Goal: Transaction & Acquisition: Purchase product/service

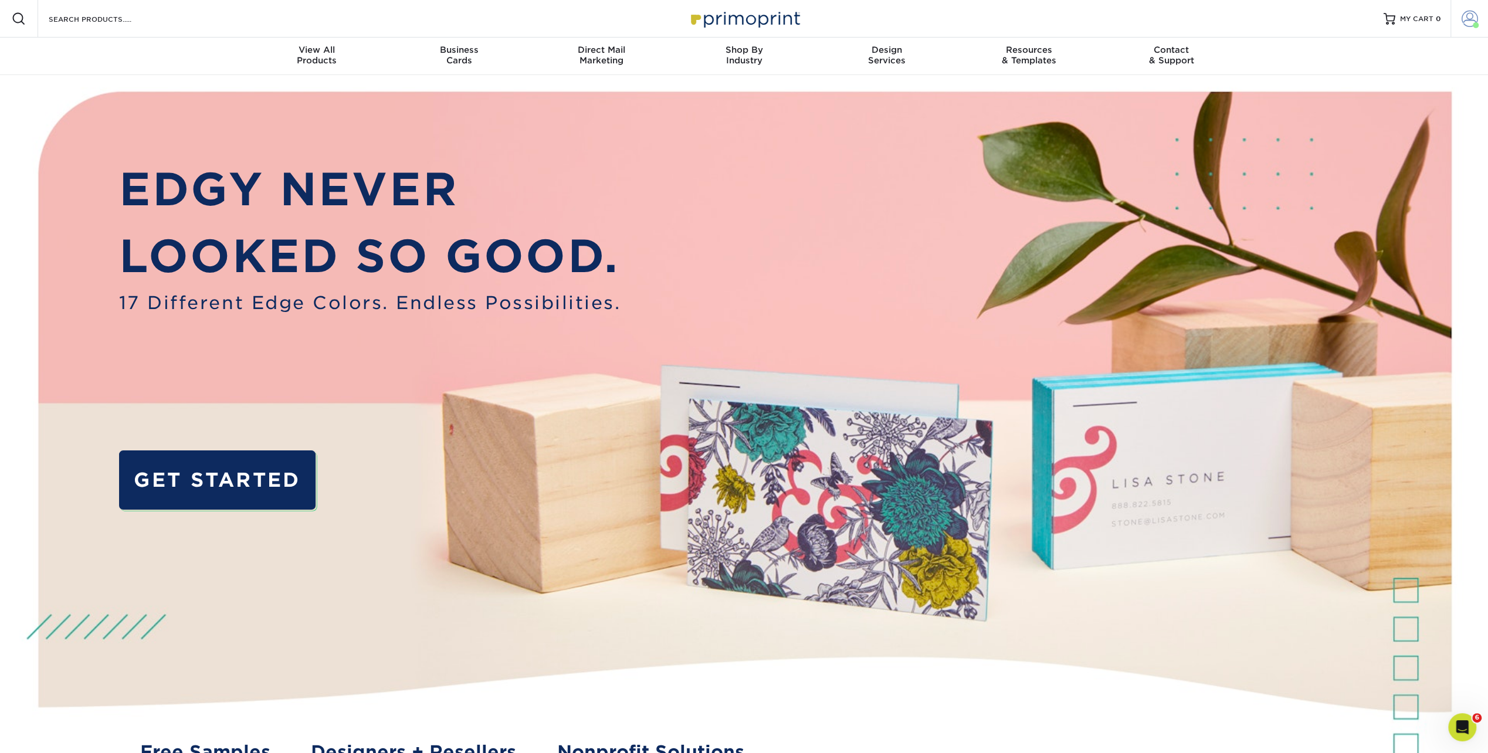
click at [1474, 22] on span at bounding box center [1476, 25] width 6 height 6
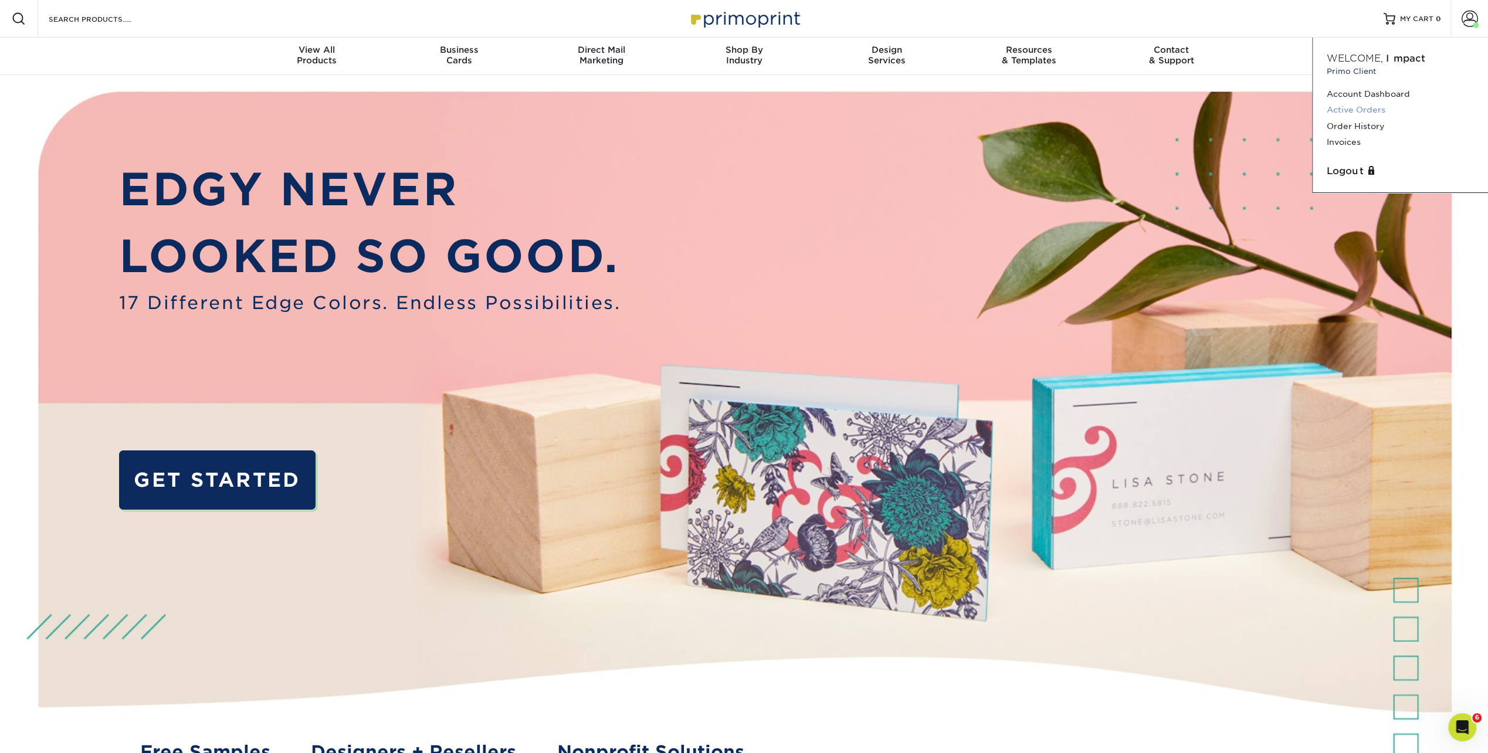
click at [1363, 108] on link "Active Orders" at bounding box center [1400, 110] width 147 height 16
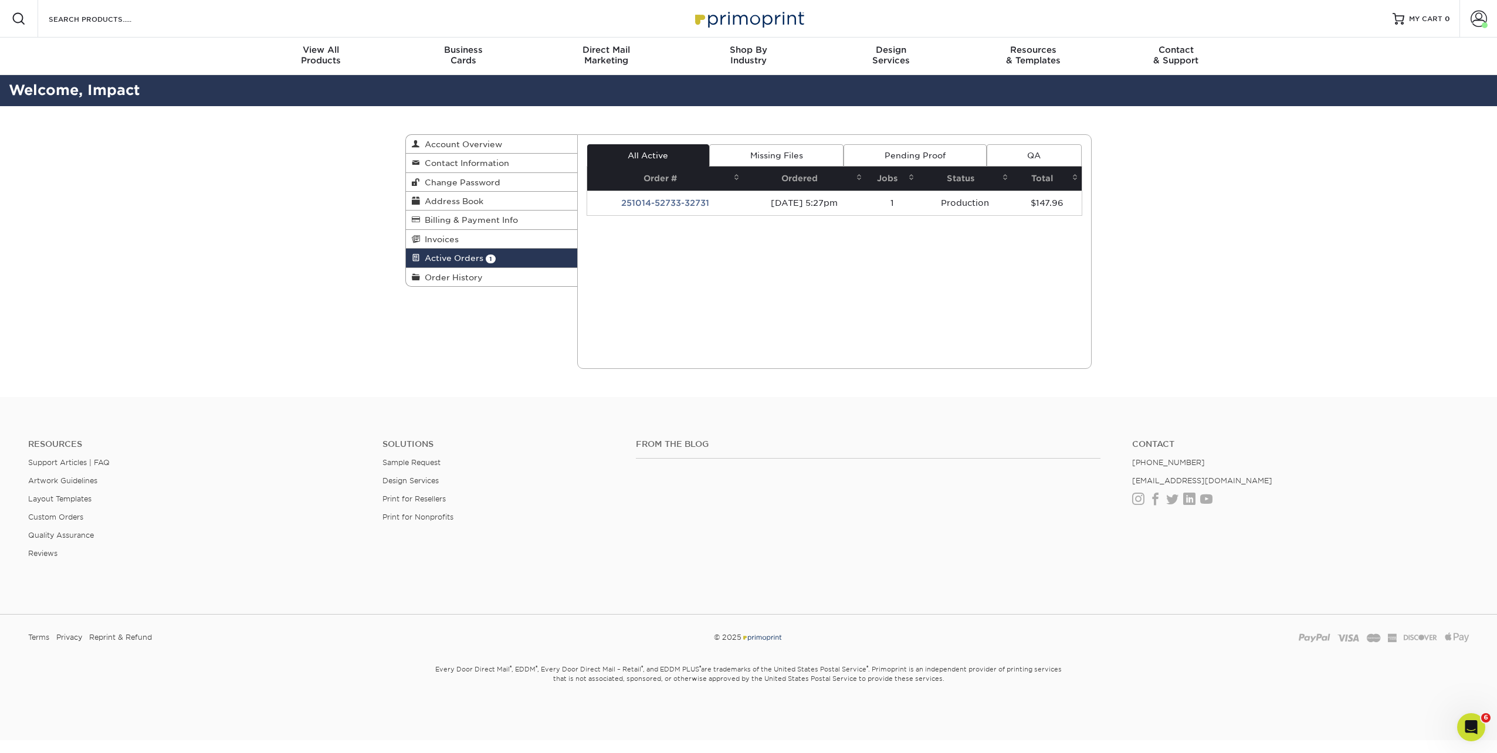
click at [460, 257] on span "Active Orders" at bounding box center [451, 257] width 63 height 9
click at [437, 275] on span "Order History" at bounding box center [451, 277] width 63 height 9
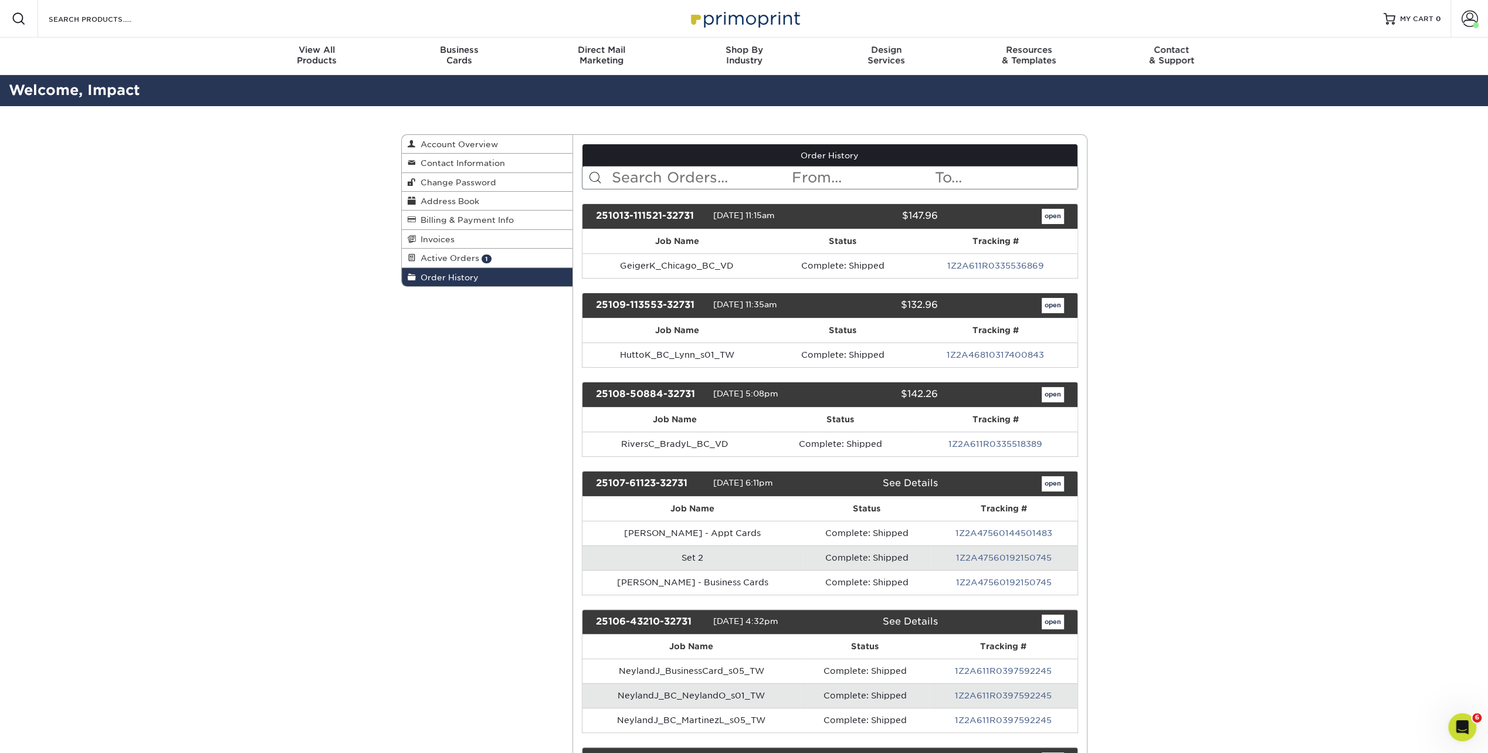
click at [693, 179] on input "text" at bounding box center [701, 178] width 180 height 22
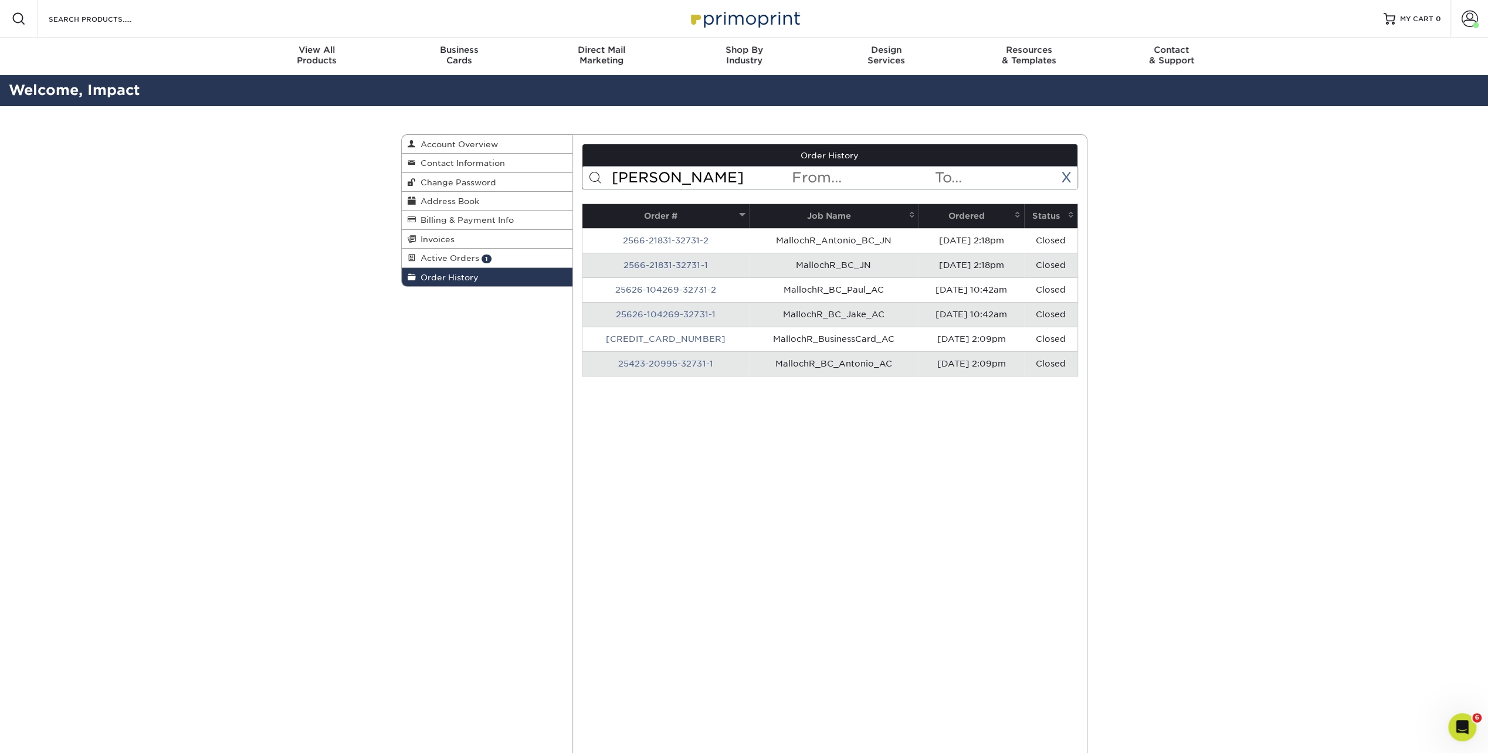
type input "malloch"
click at [653, 237] on link "2566-21831-32731-2" at bounding box center [666, 240] width 86 height 9
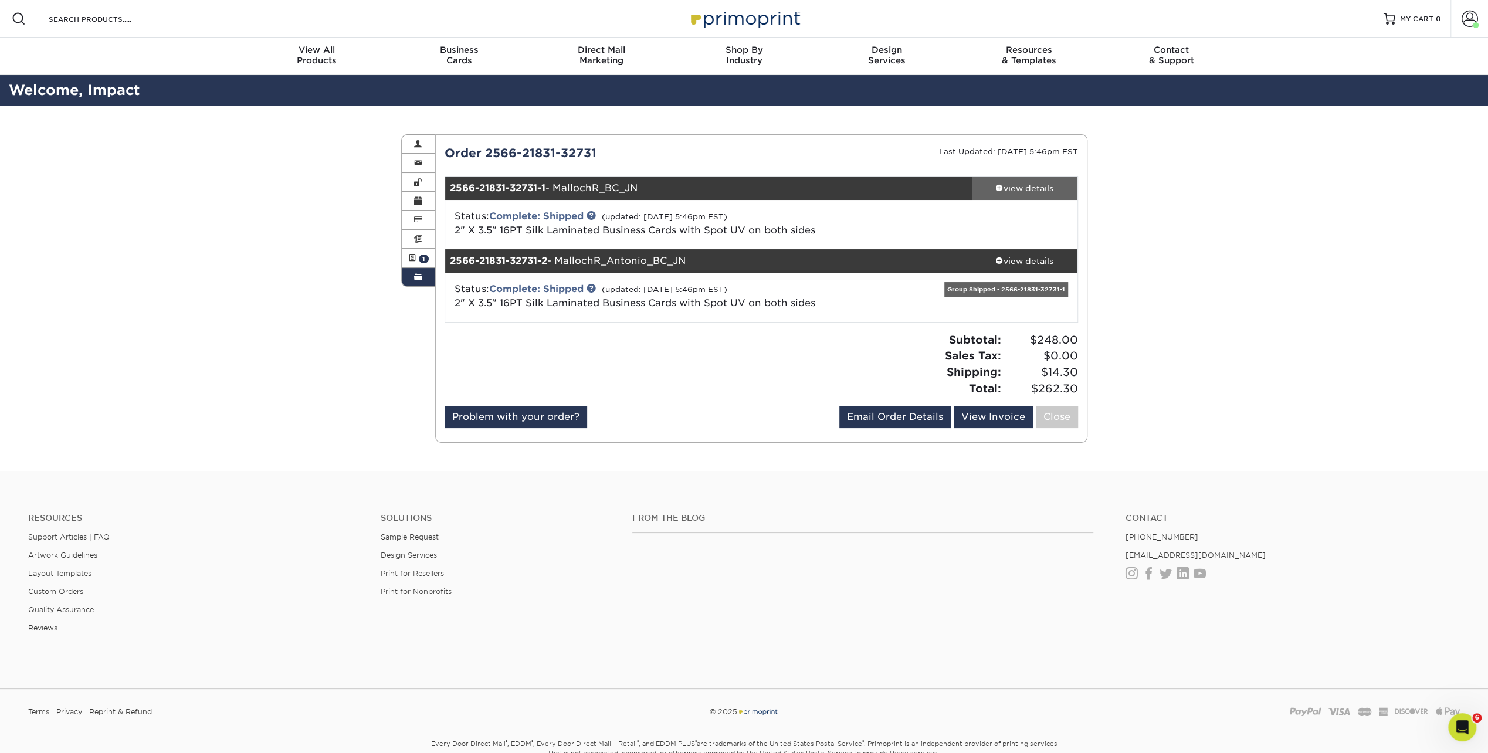
click at [1032, 191] on div "view details" at bounding box center [1025, 188] width 106 height 12
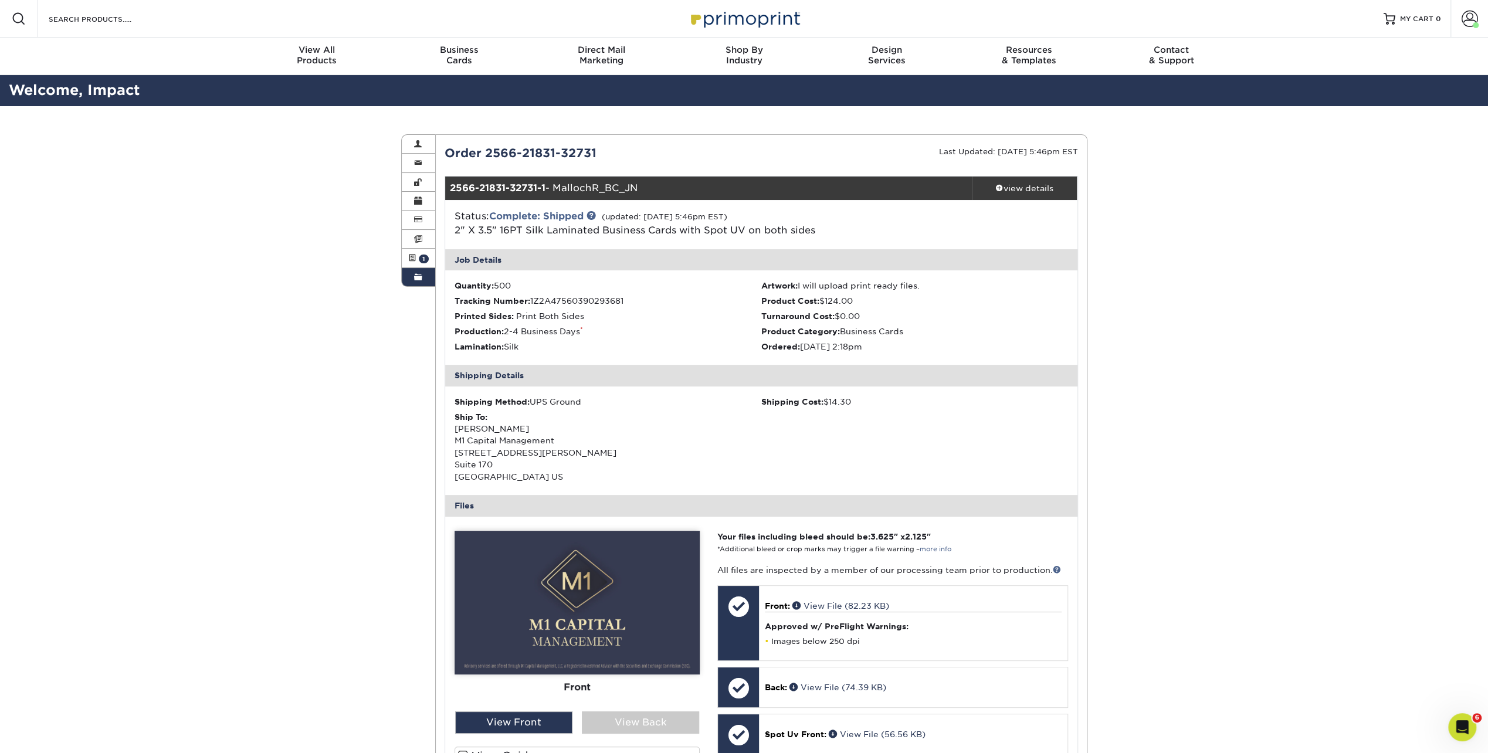
click at [415, 276] on span at bounding box center [418, 277] width 8 height 9
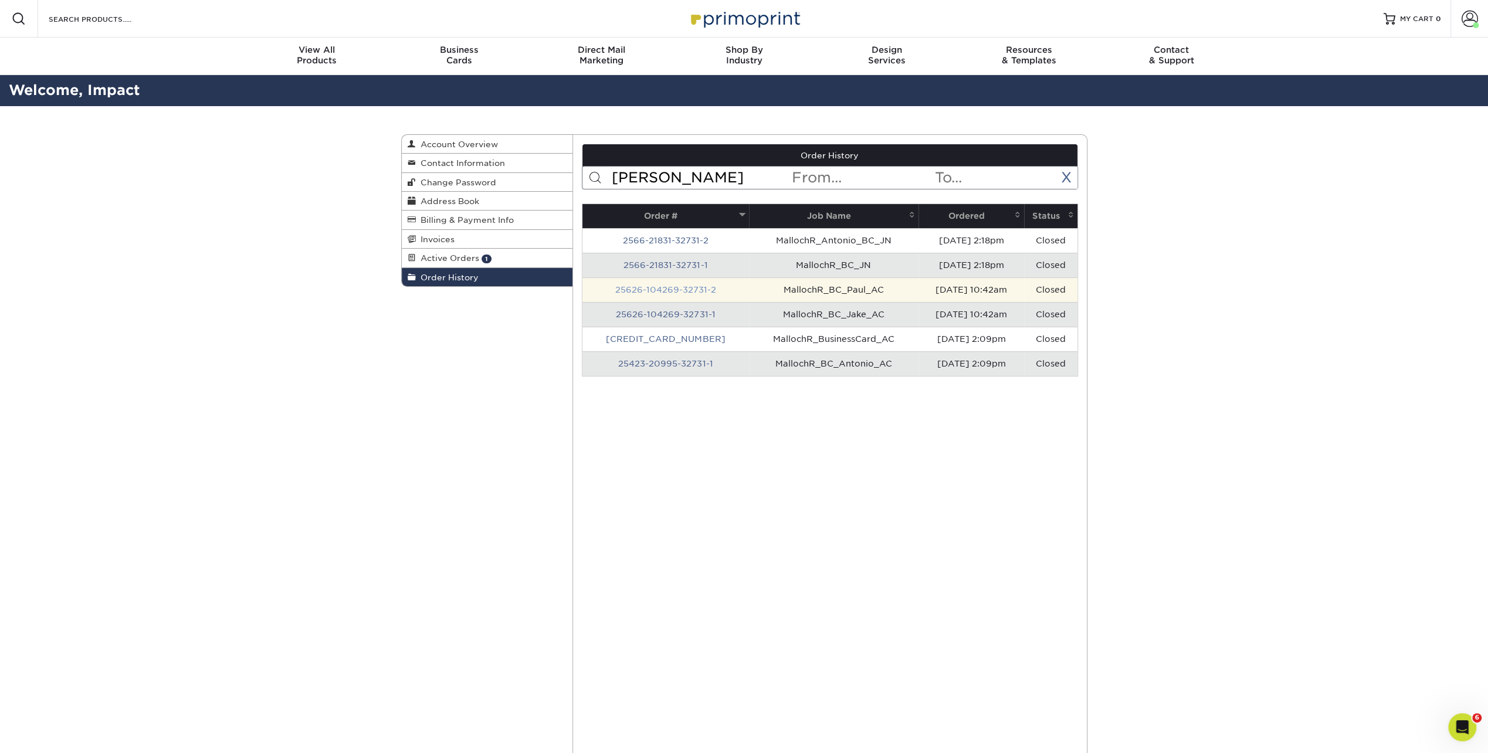
click at [683, 289] on link "25626-104269-32731-2" at bounding box center [665, 289] width 101 height 9
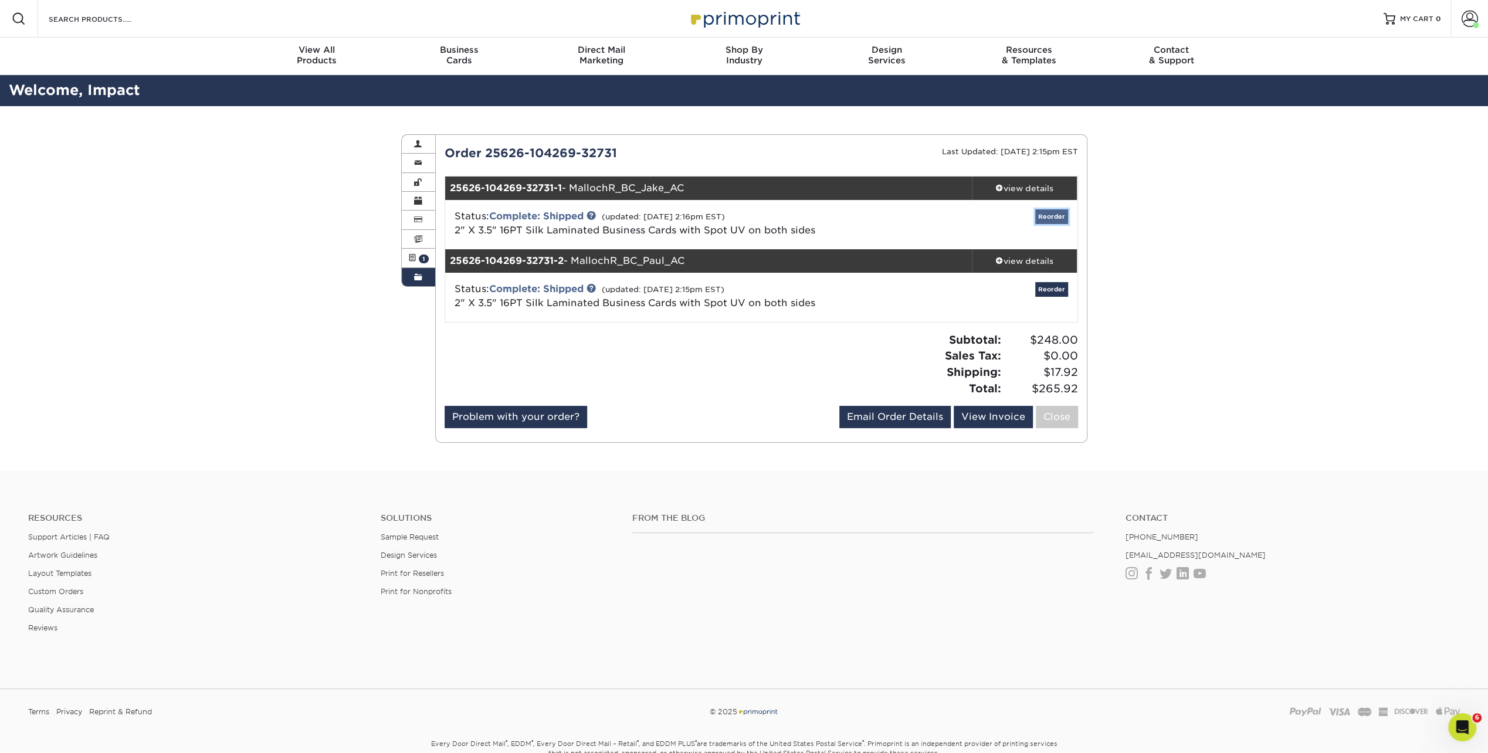
click at [1047, 216] on link "Reorder" at bounding box center [1051, 216] width 33 height 15
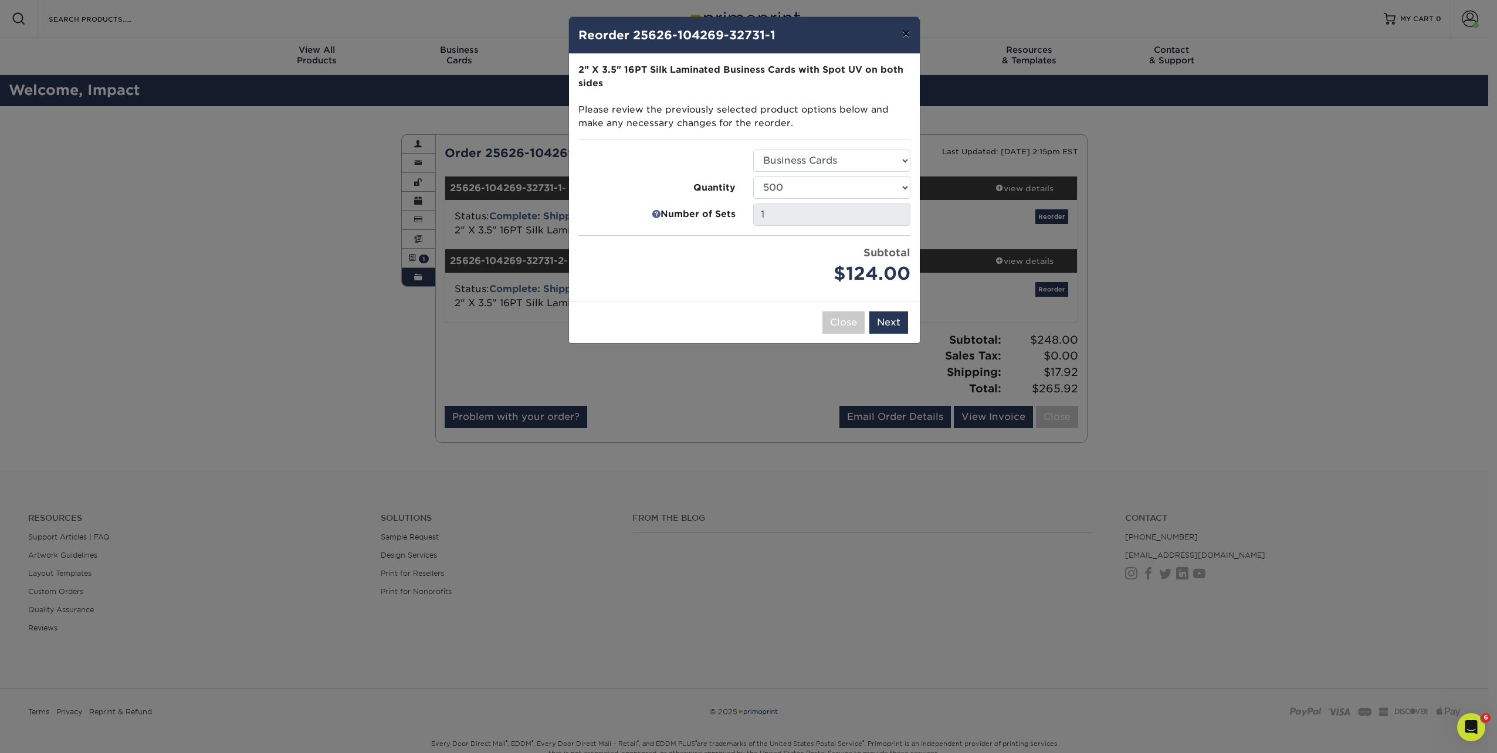
click at [901, 29] on button "×" at bounding box center [905, 33] width 27 height 33
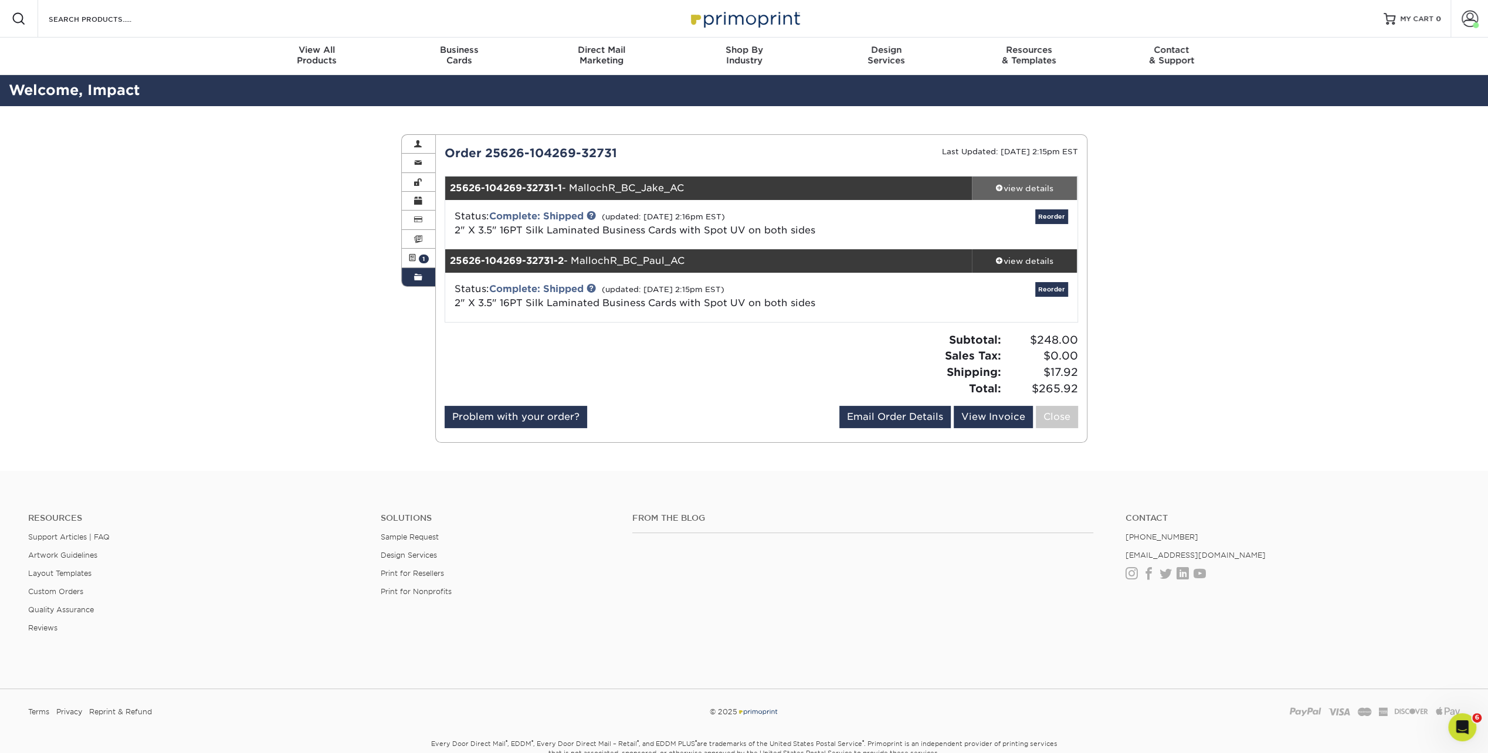
click at [1025, 189] on div "view details" at bounding box center [1025, 188] width 106 height 12
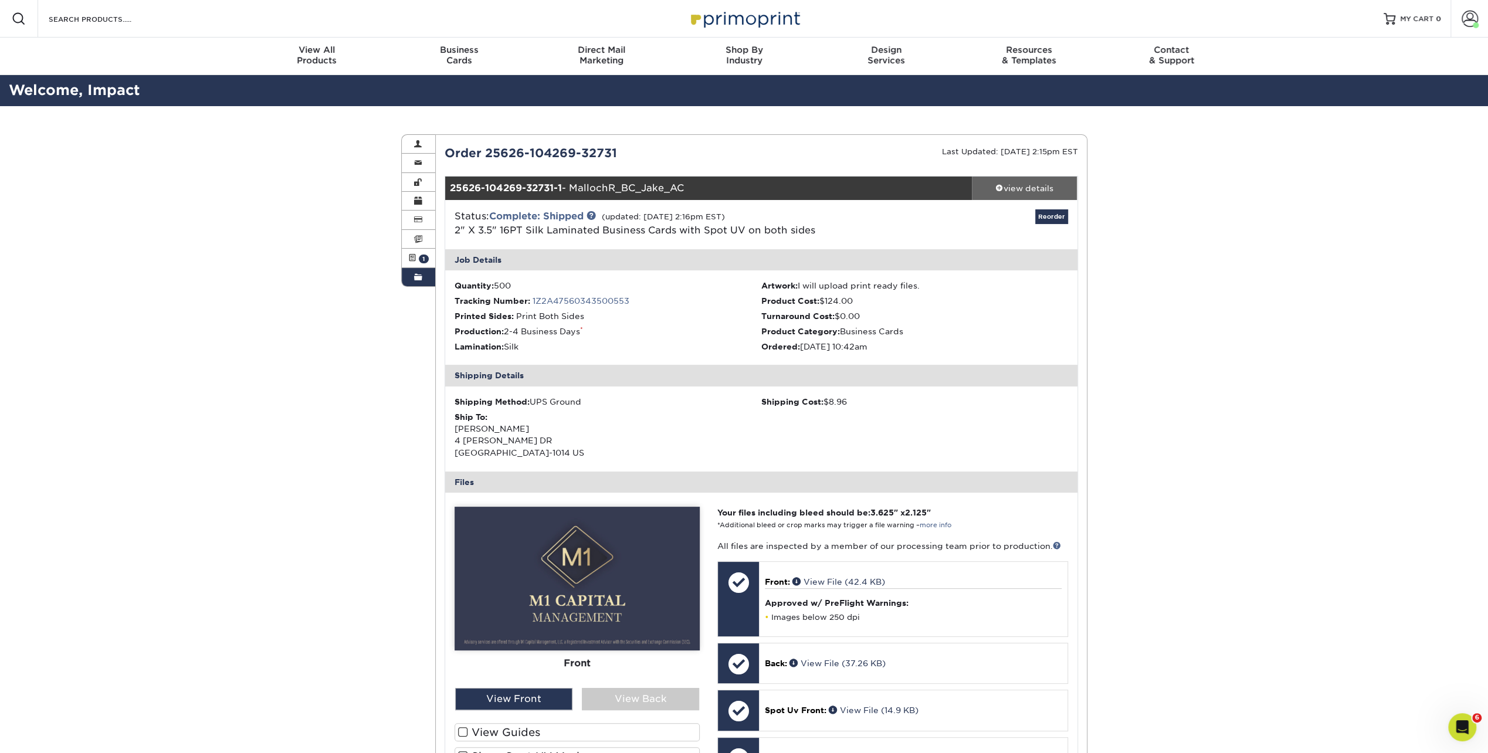
click at [1013, 188] on div "view details" at bounding box center [1025, 188] width 106 height 12
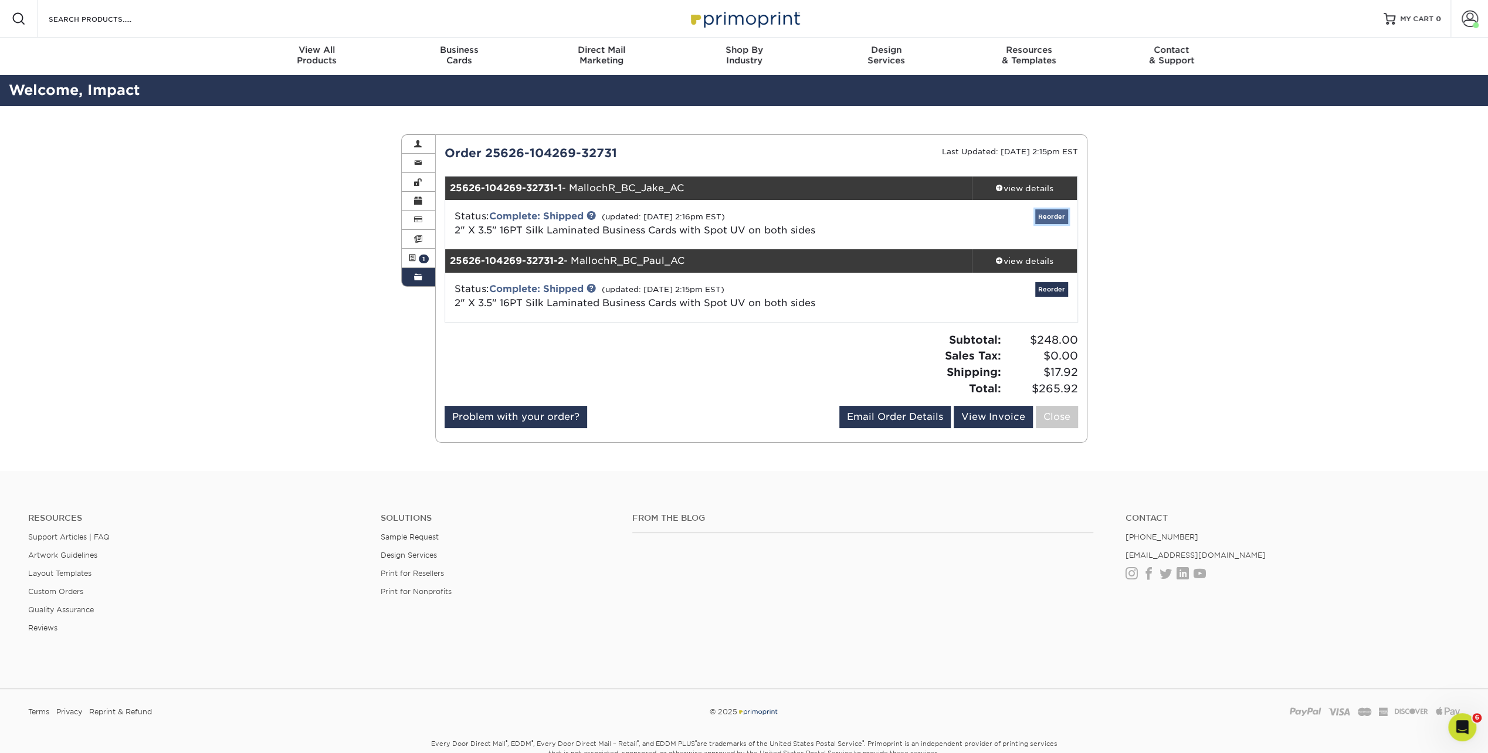
click at [1052, 213] on link "Reorder" at bounding box center [1051, 216] width 33 height 15
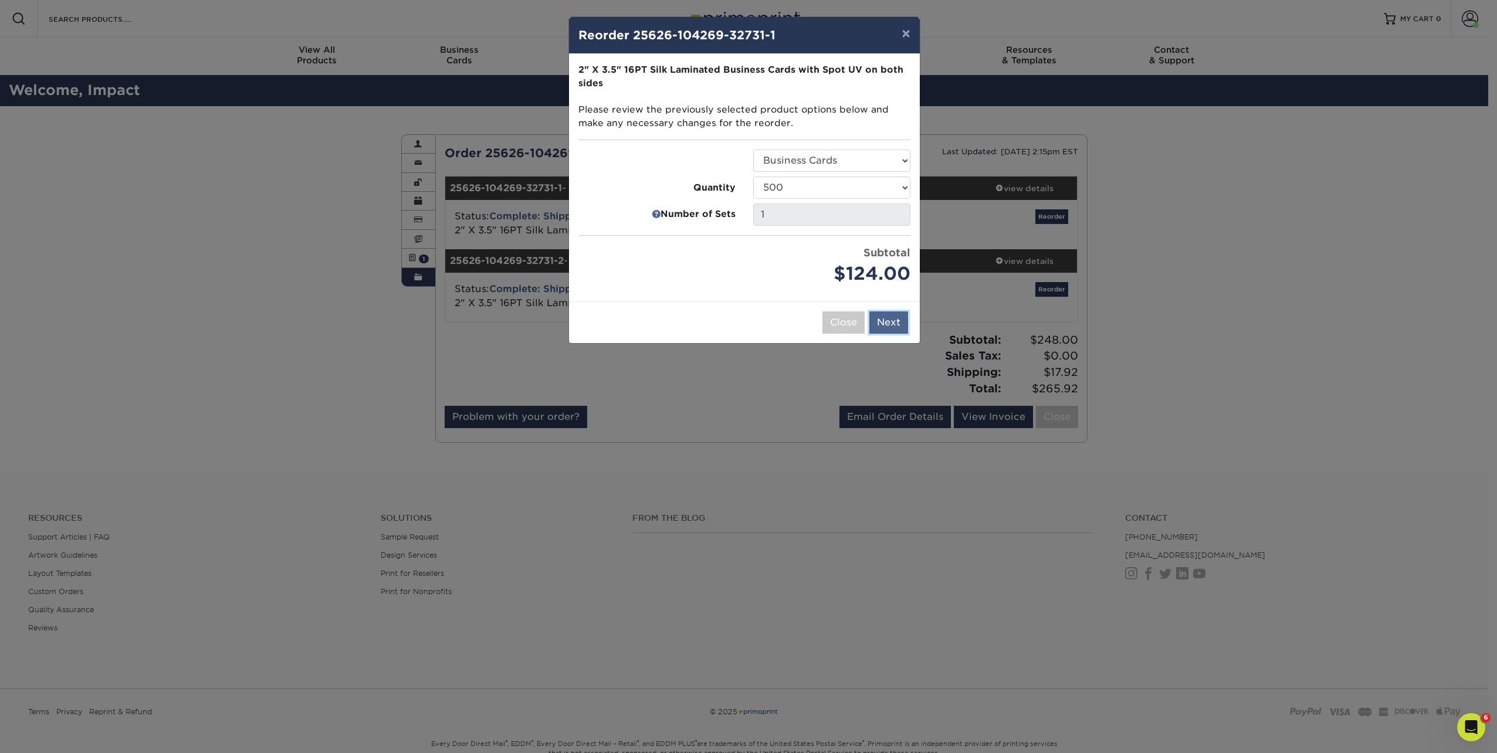
click at [880, 321] on button "Next" at bounding box center [888, 322] width 39 height 22
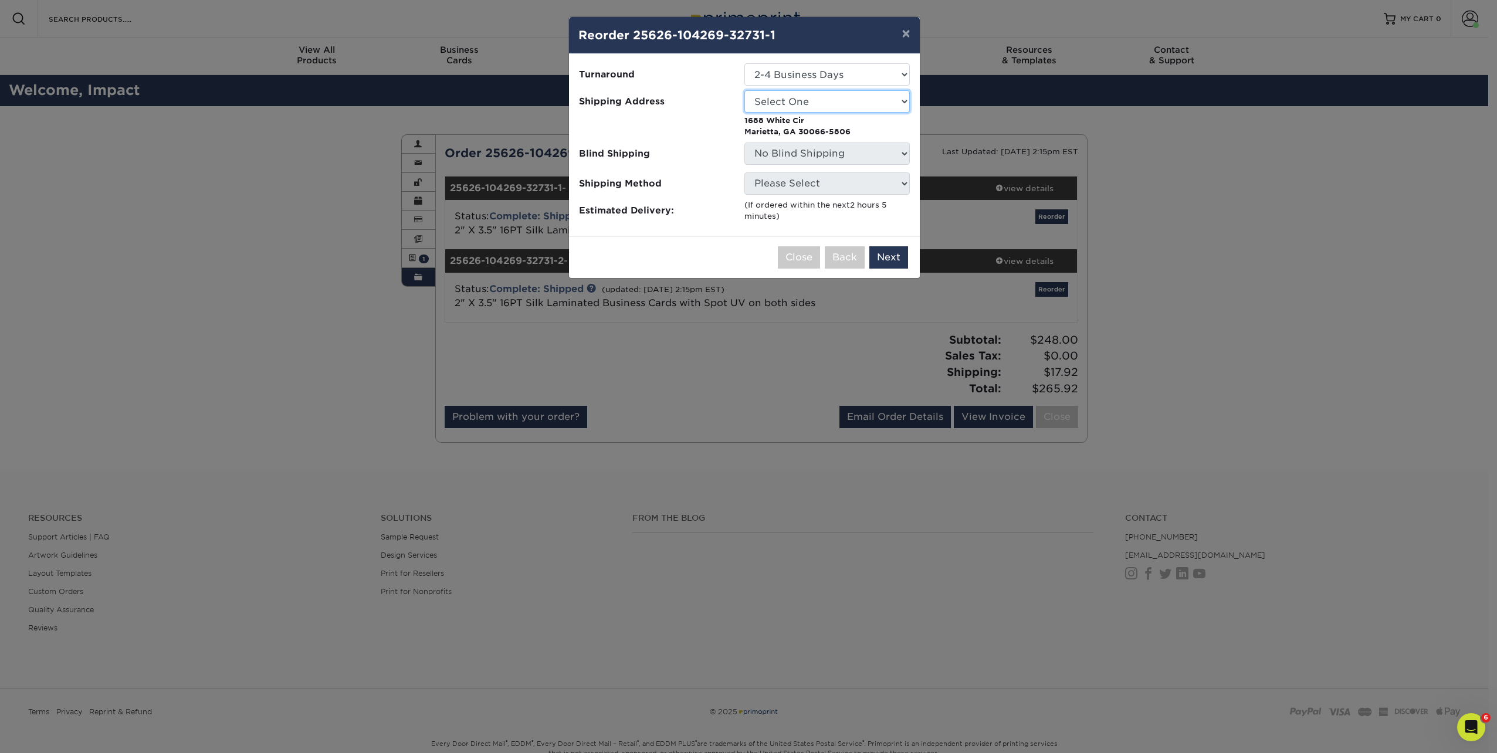
click at [782, 107] on select "Select One Andrew Hansen - Palm Spring, Suite 3 Abe Lumin" at bounding box center [826, 101] width 165 height 22
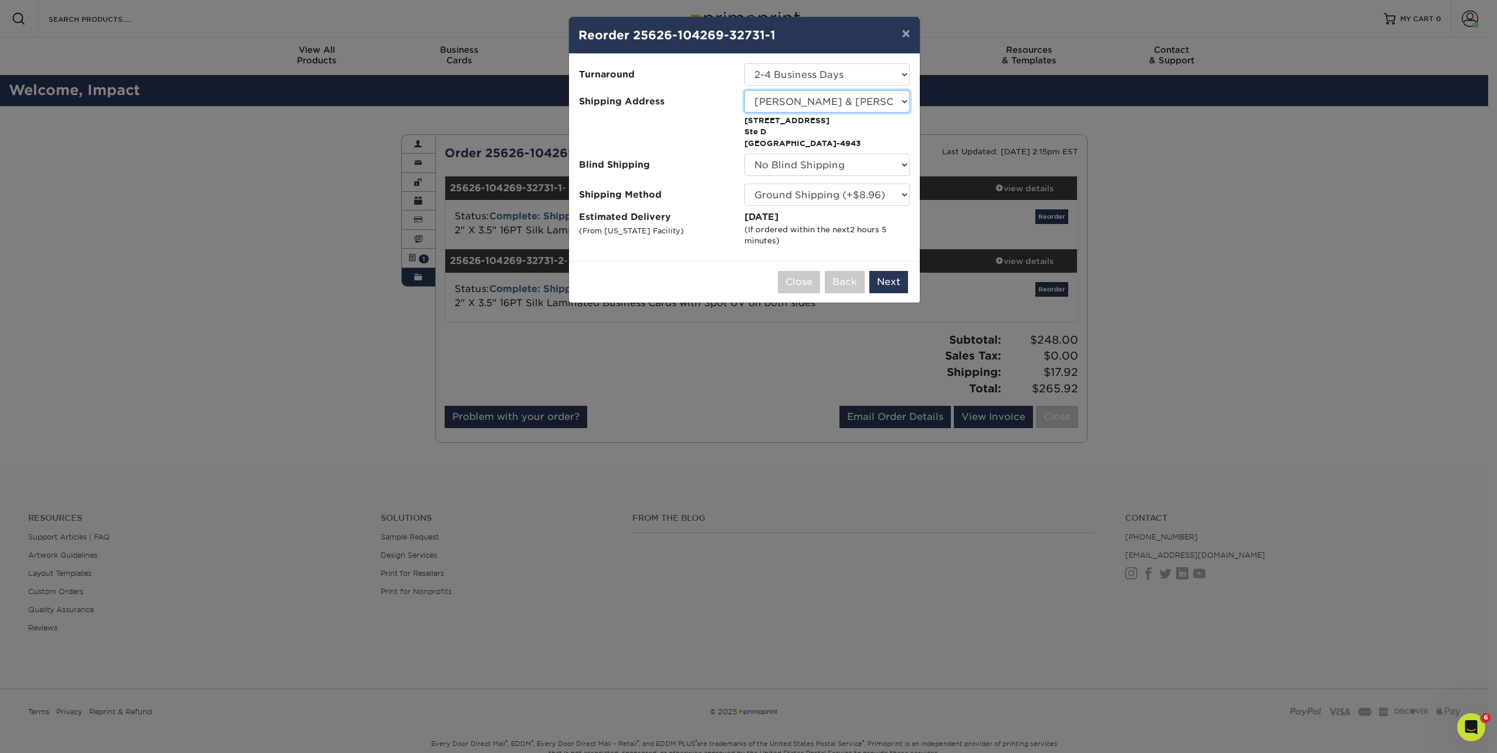
click at [819, 103] on select "Select One Andrew Hansen - Palm Spring, Suite 3 Abe Lumin" at bounding box center [826, 101] width 165 height 22
click at [822, 103] on select "Select One Andrew Hansen - Palm Spring, Suite 3 Abe Lumin" at bounding box center [826, 101] width 165 height 22
select select "282716"
click at [884, 283] on button "Next" at bounding box center [888, 282] width 39 height 22
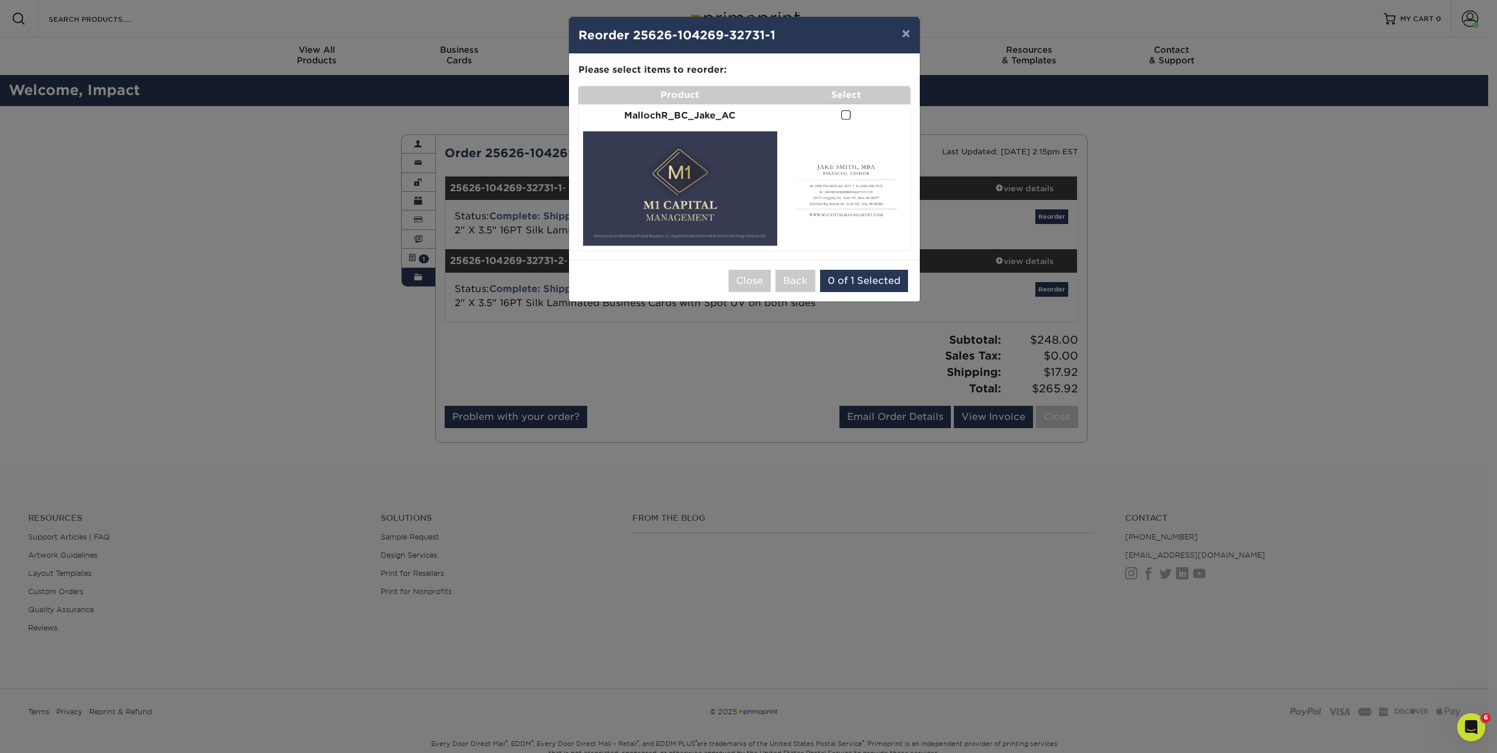
click at [846, 118] on span at bounding box center [846, 115] width 10 height 11
click at [0, 0] on input "checkbox" at bounding box center [0, 0] width 0 height 0
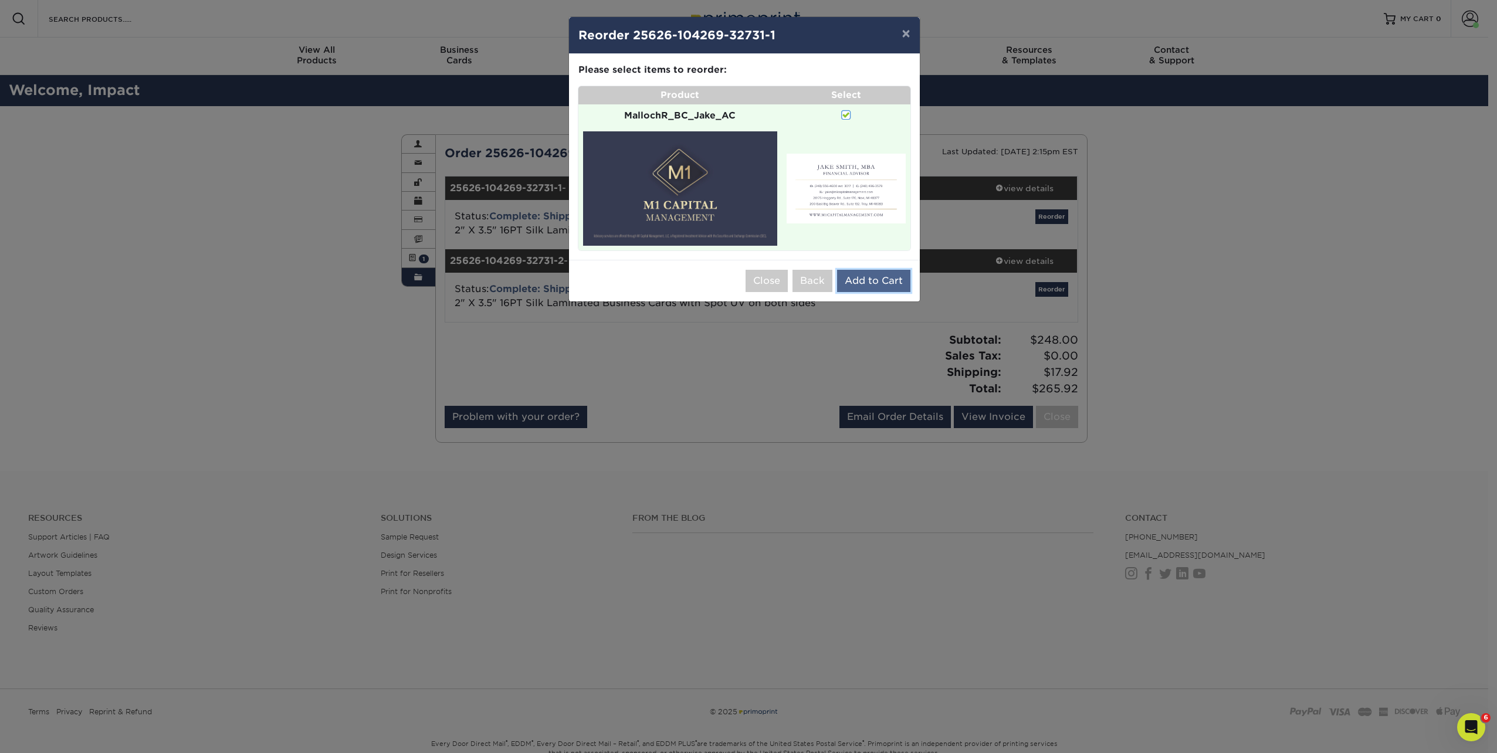
click at [877, 286] on button "Add to Cart" at bounding box center [873, 281] width 73 height 22
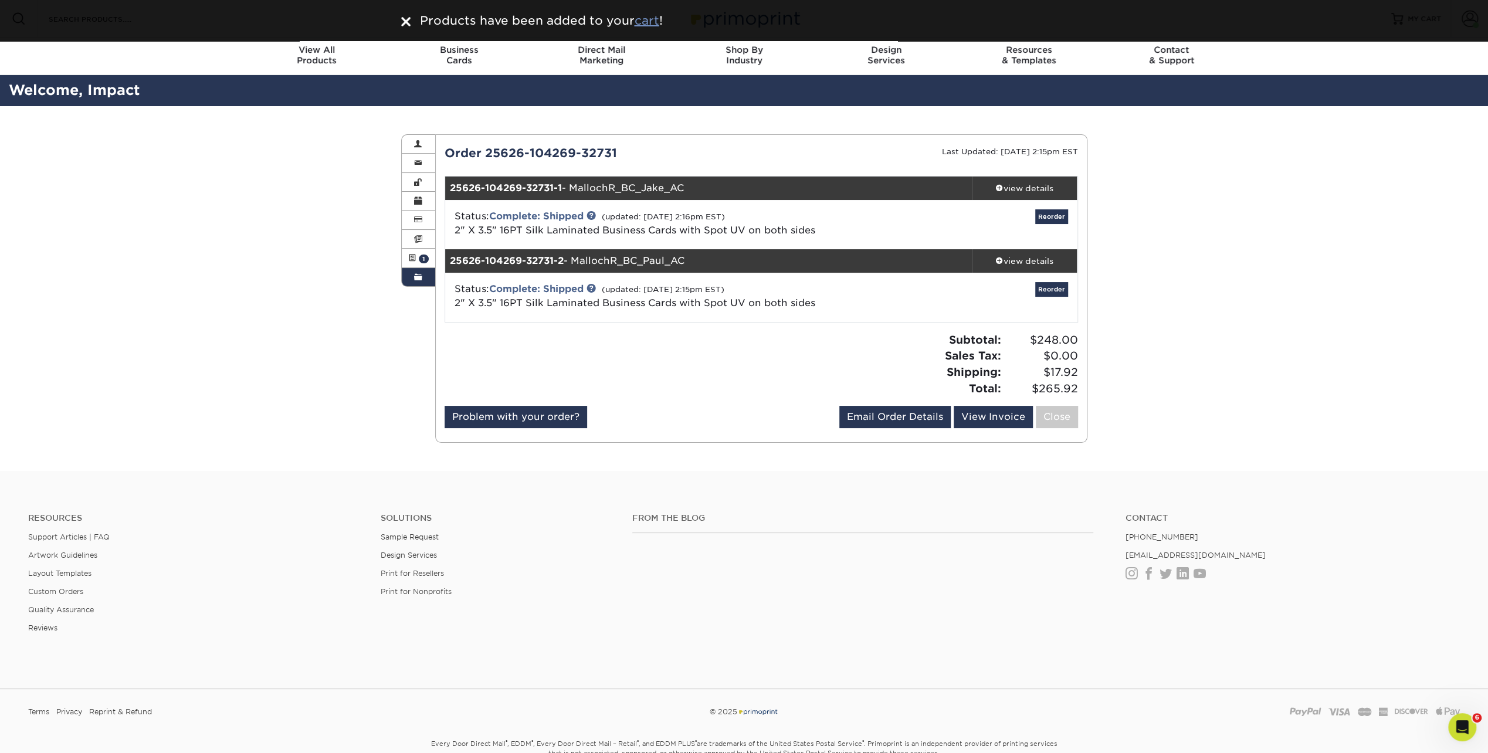
click at [645, 22] on u "cart" at bounding box center [647, 20] width 25 height 14
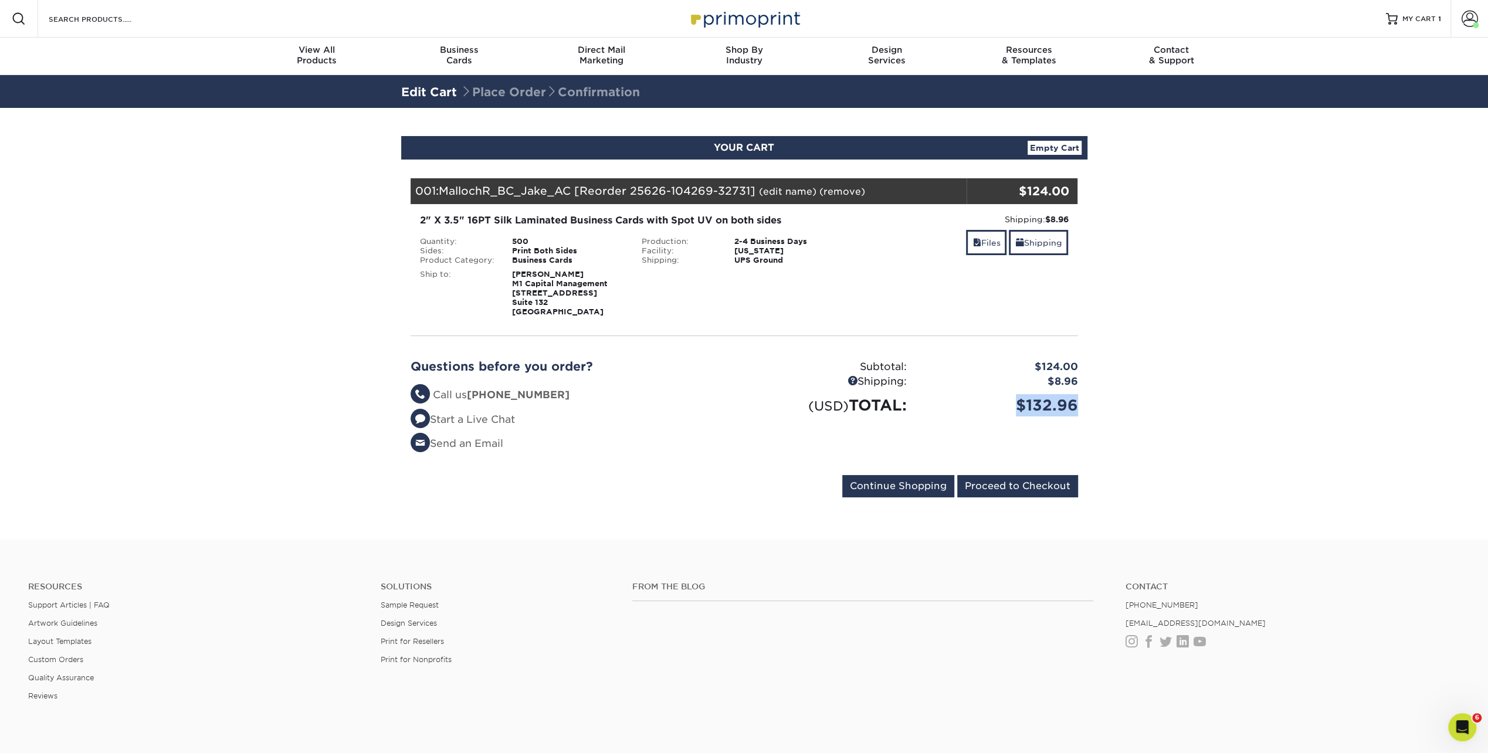
drag, startPoint x: 1077, startPoint y: 408, endPoint x: 1019, endPoint y: 402, distance: 57.8
click at [1019, 402] on div "$132.96" at bounding box center [1001, 405] width 171 height 22
copy div "$132.96"
click at [981, 246] on link "Files" at bounding box center [986, 242] width 40 height 25
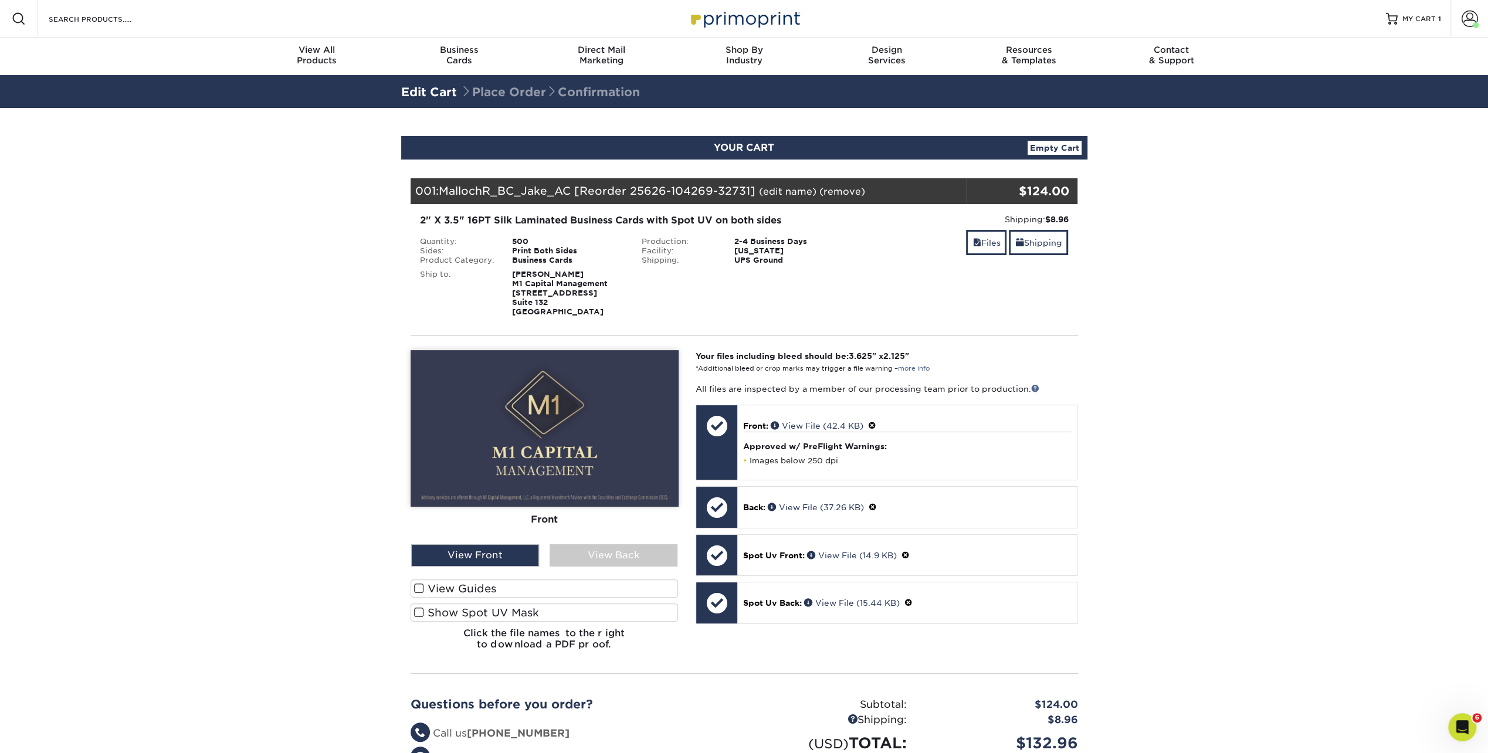
click at [525, 242] on div "500" at bounding box center [568, 241] width 130 height 9
click at [991, 245] on link "Files" at bounding box center [986, 242] width 40 height 25
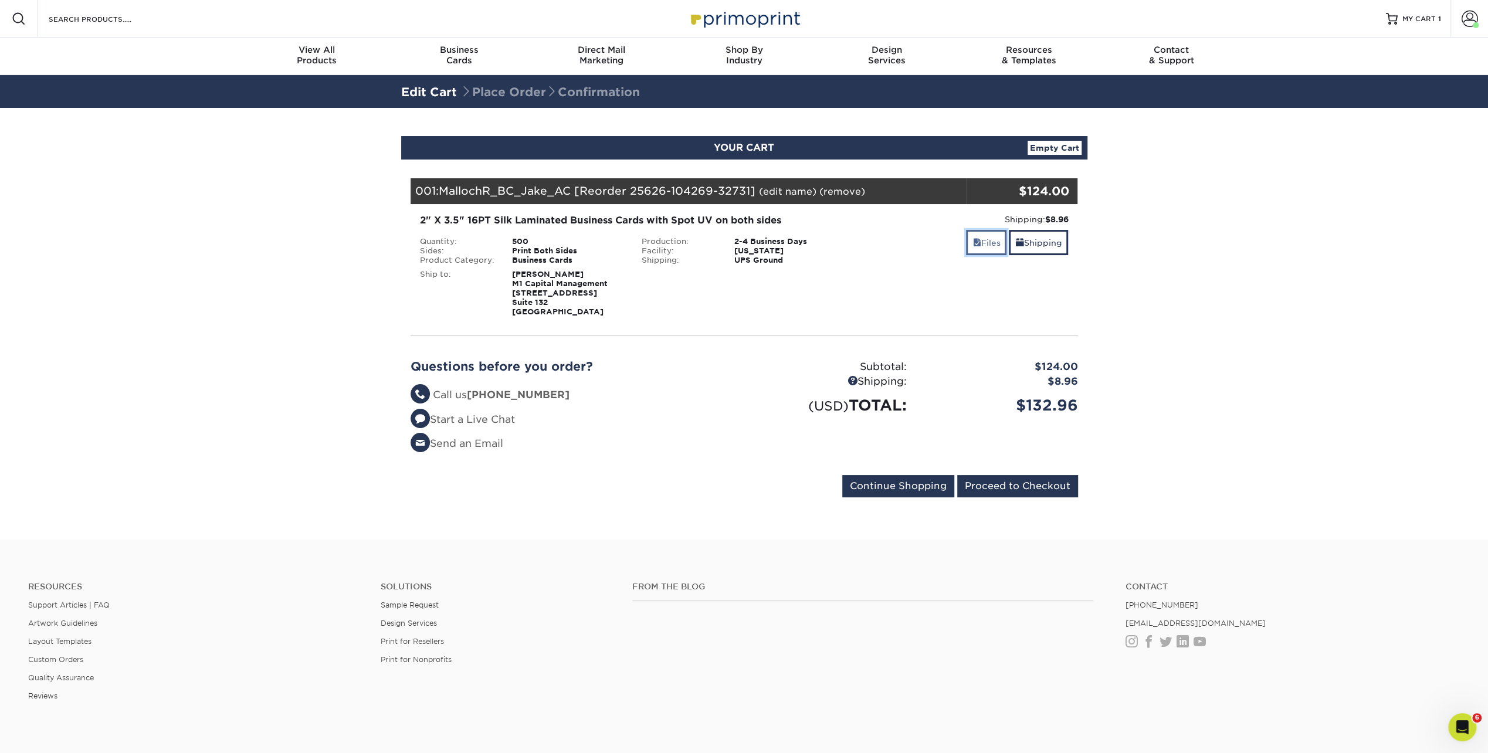
click at [991, 245] on link "Files" at bounding box center [986, 242] width 40 height 25
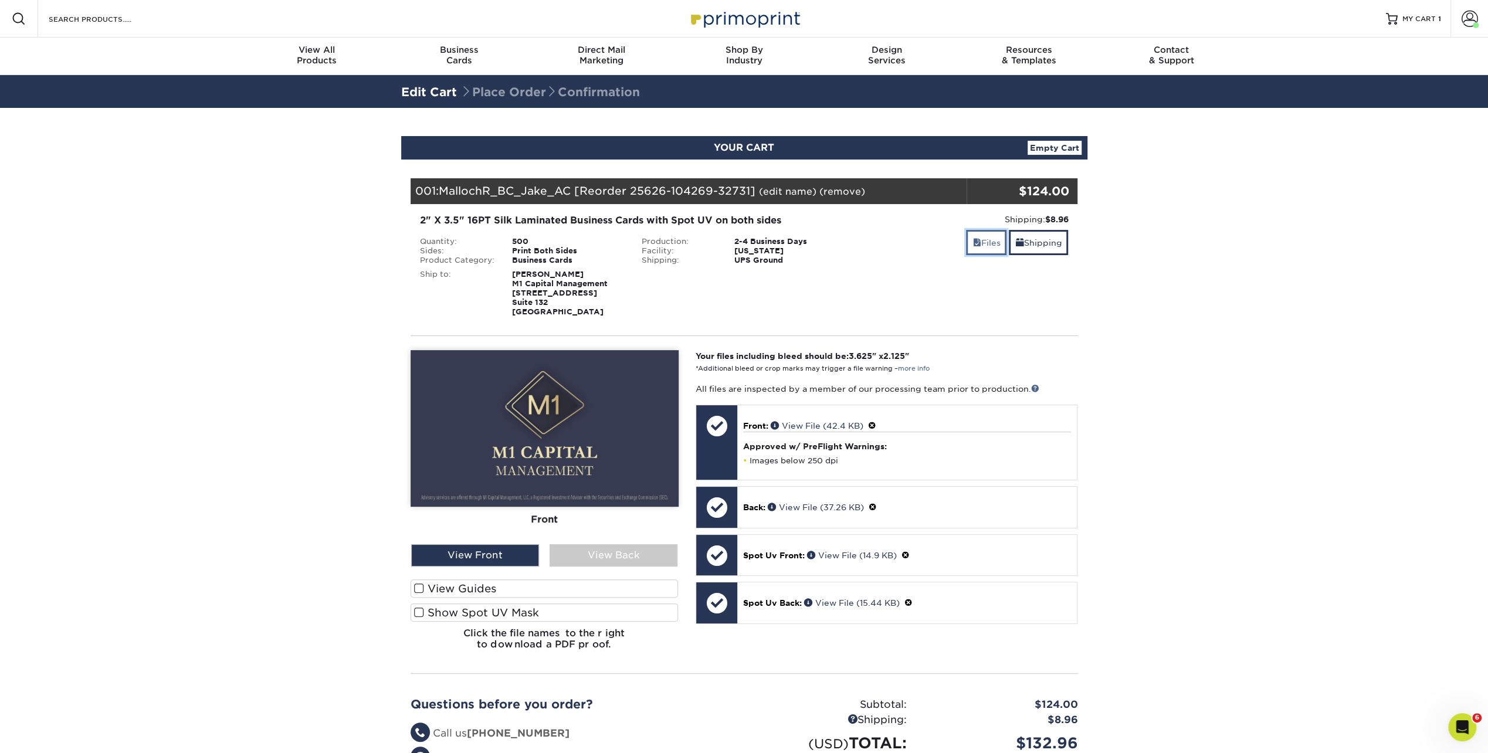
click at [985, 240] on link "Files" at bounding box center [986, 242] width 40 height 25
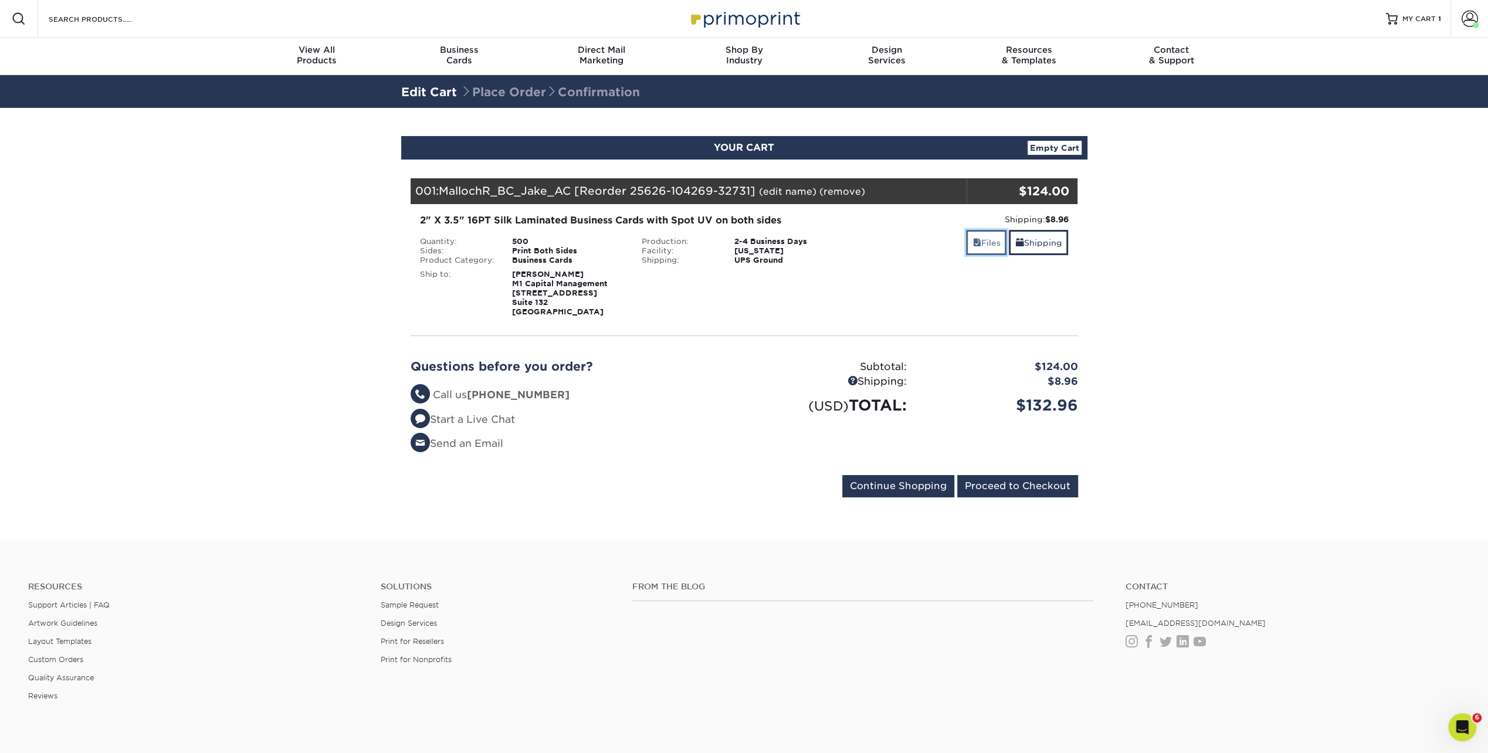
click at [985, 240] on link "Files" at bounding box center [986, 242] width 40 height 25
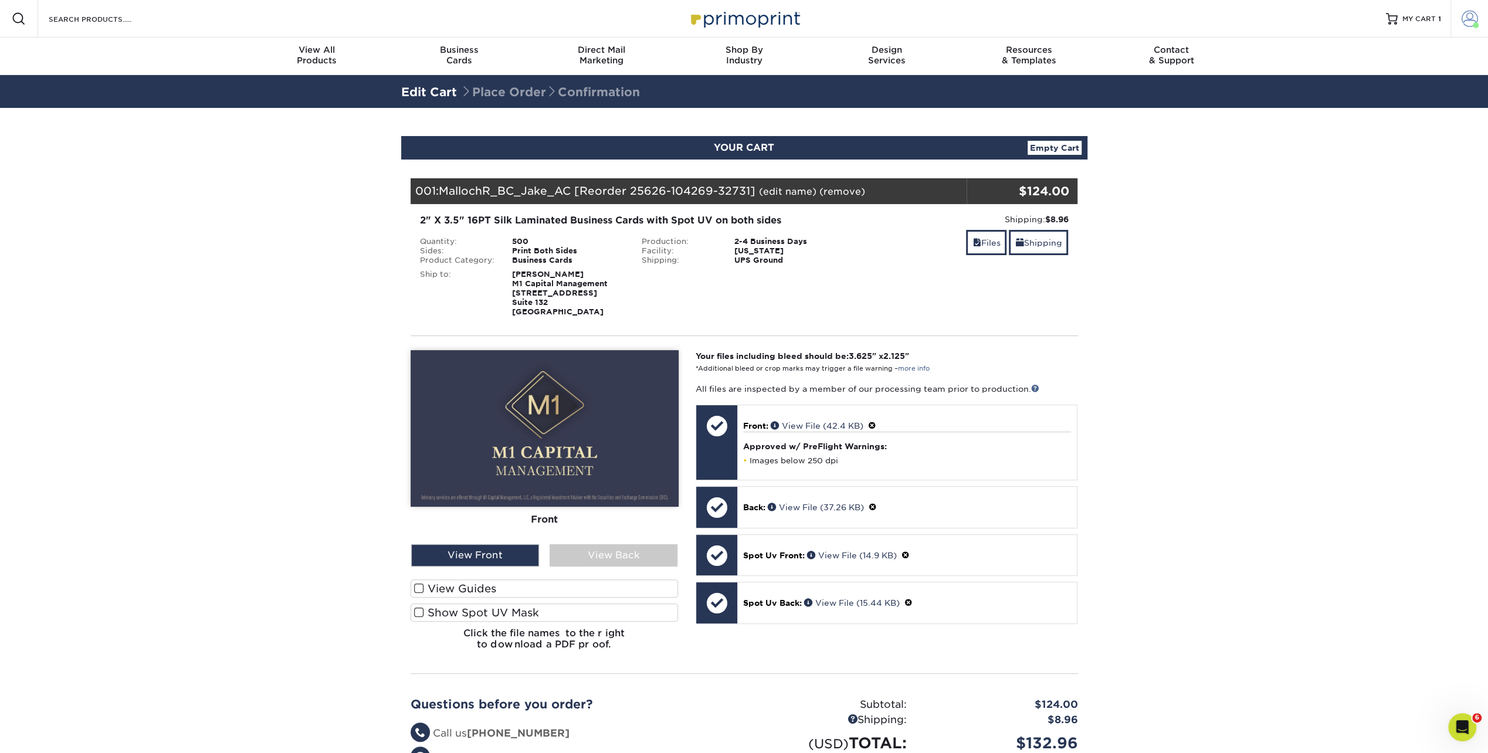
click at [1484, 21] on link "Account" at bounding box center [1469, 19] width 38 height 38
click at [1355, 126] on link "Order History" at bounding box center [1400, 126] width 147 height 16
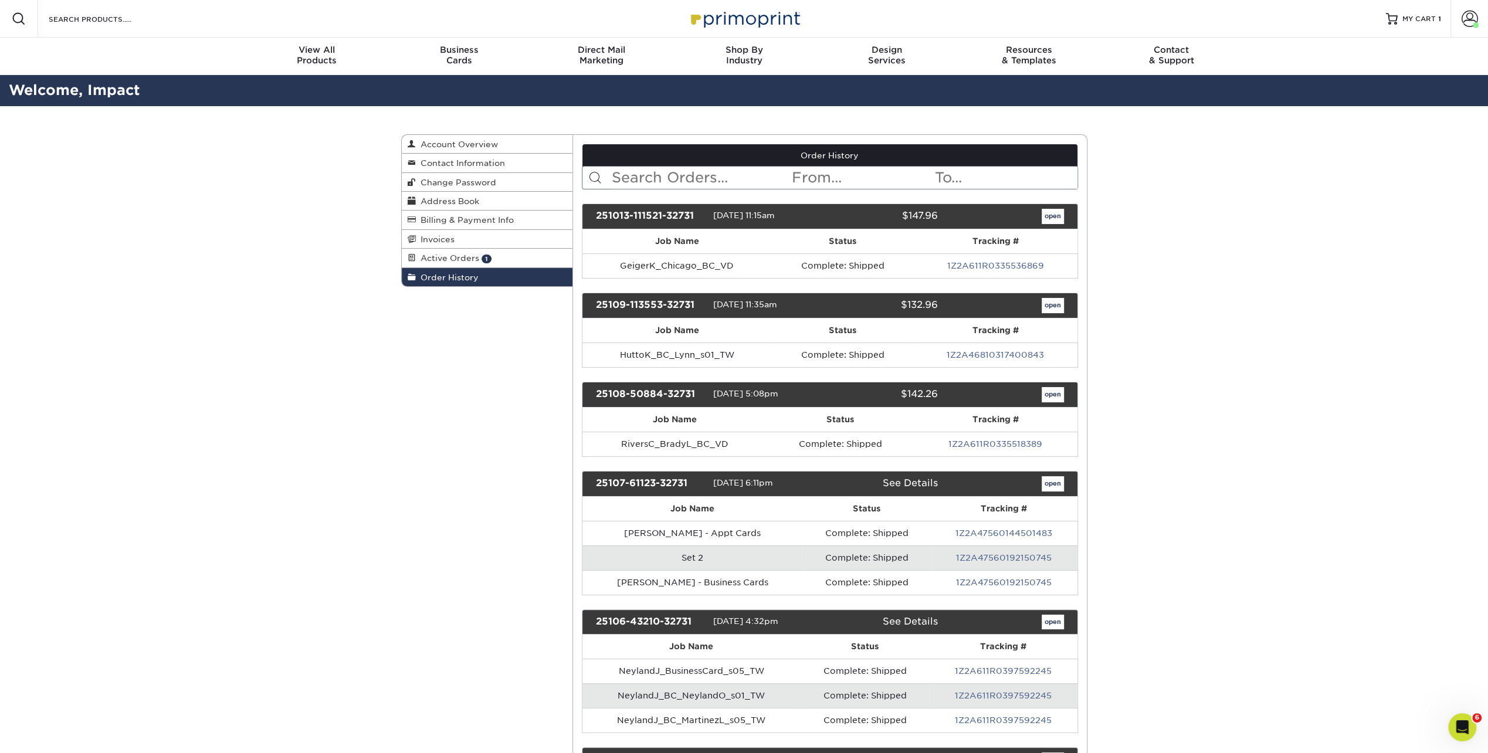
click at [708, 174] on input "text" at bounding box center [701, 178] width 180 height 22
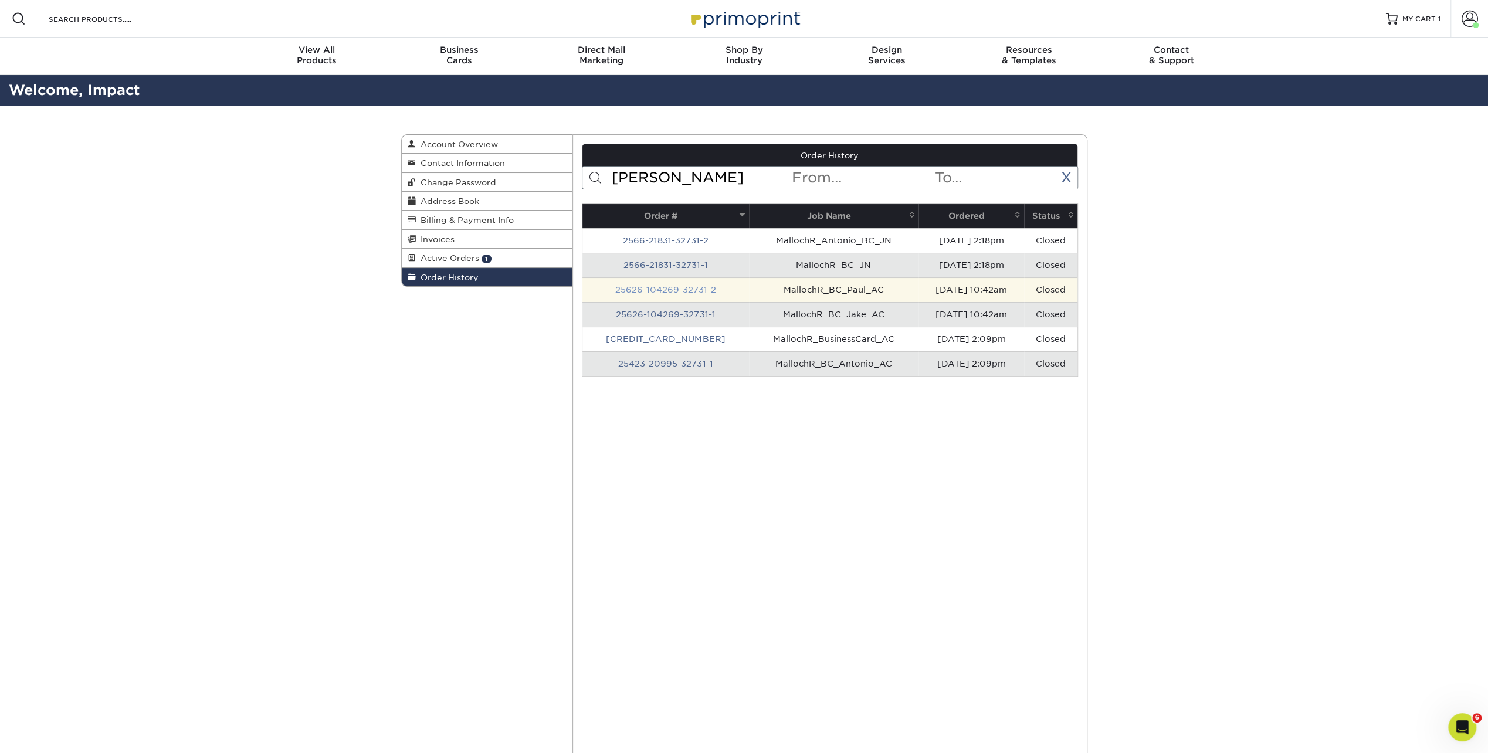
type input "malloch"
click at [677, 286] on link "25626-104269-32731-2" at bounding box center [665, 289] width 101 height 9
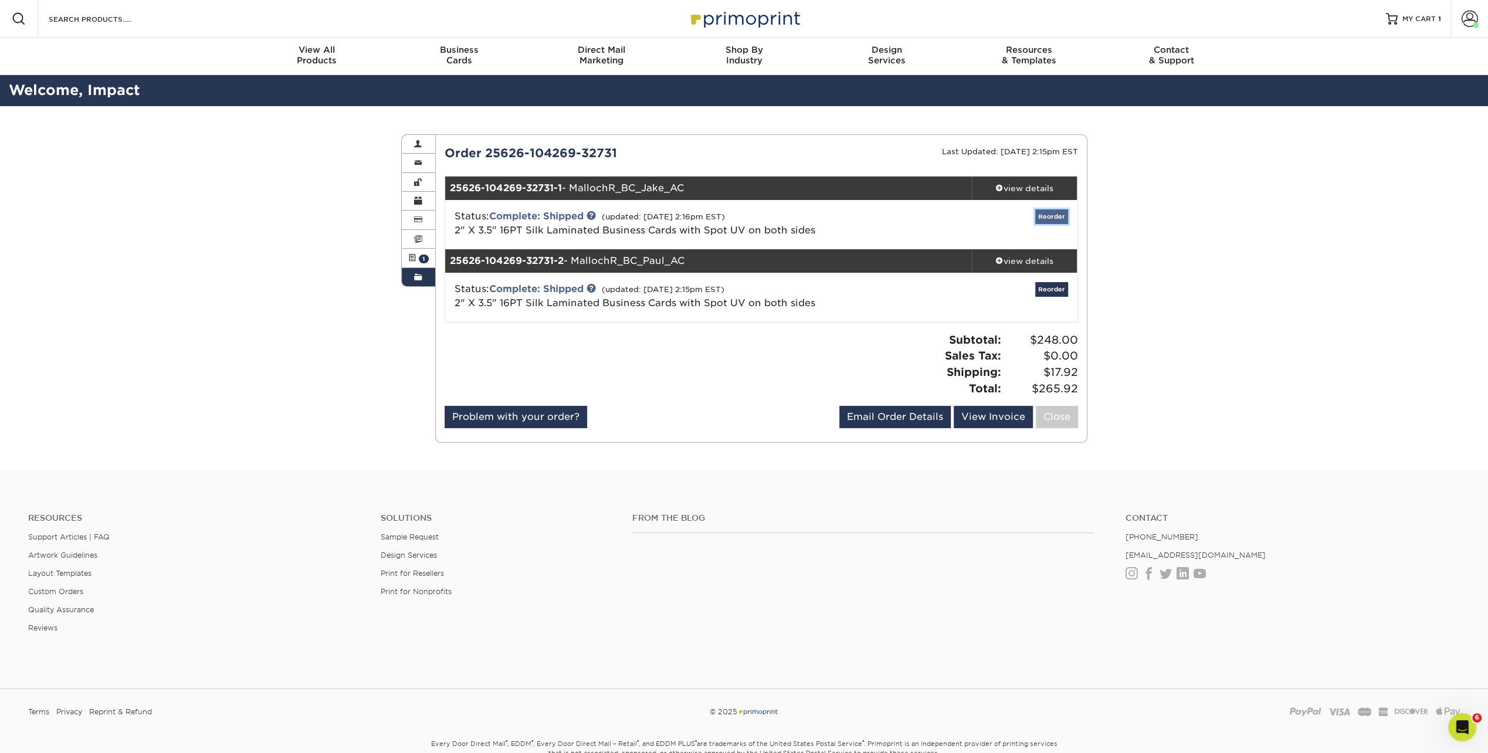
click at [1047, 219] on link "Reorder" at bounding box center [1051, 216] width 33 height 15
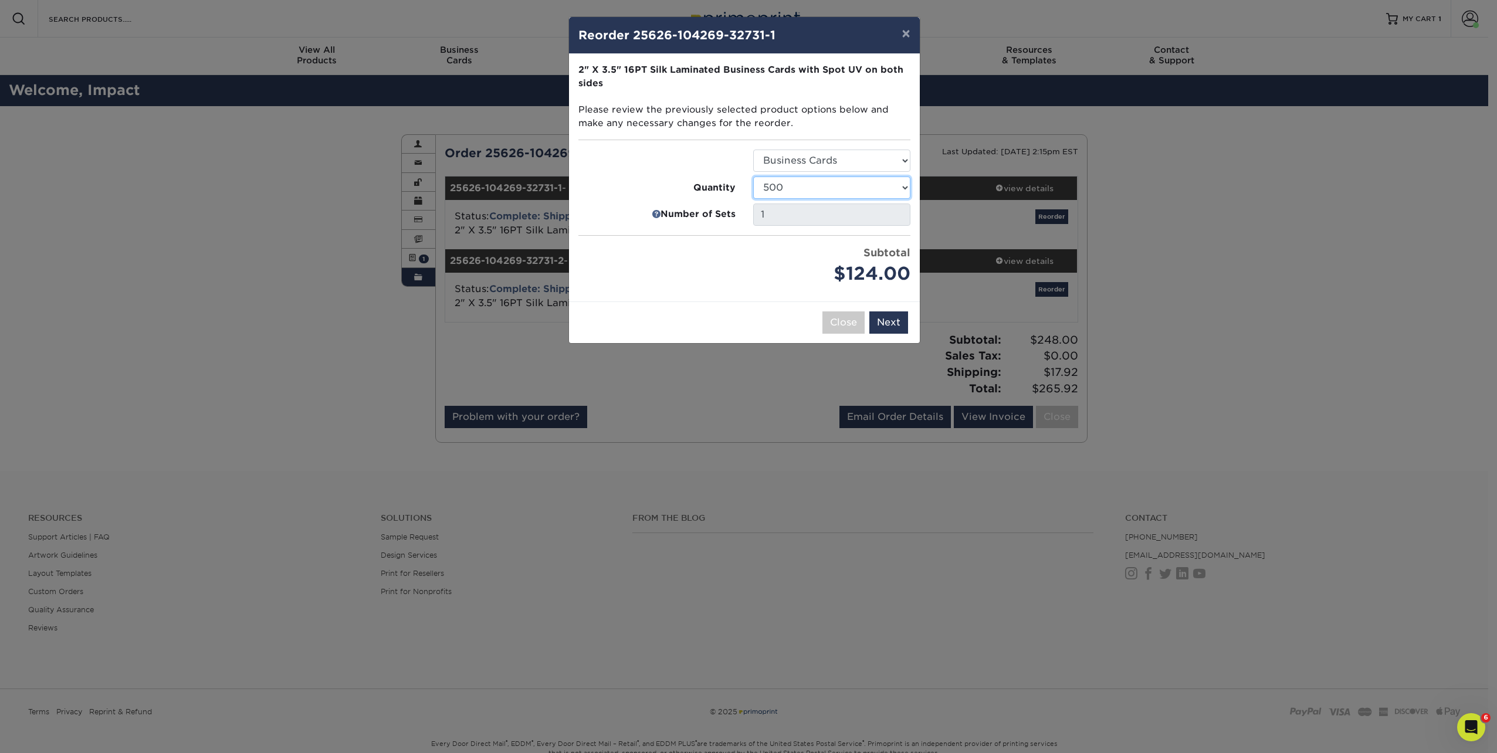
click at [796, 181] on select "500 1000 2500 5000 10000" at bounding box center [831, 188] width 157 height 22
select select "52e3d710-0e8f-4d4d-8560-7d4d8655be69"
click at [753, 177] on select "500 1000 2500 5000 10000" at bounding box center [831, 188] width 157 height 22
click at [903, 321] on button "Next" at bounding box center [888, 322] width 39 height 22
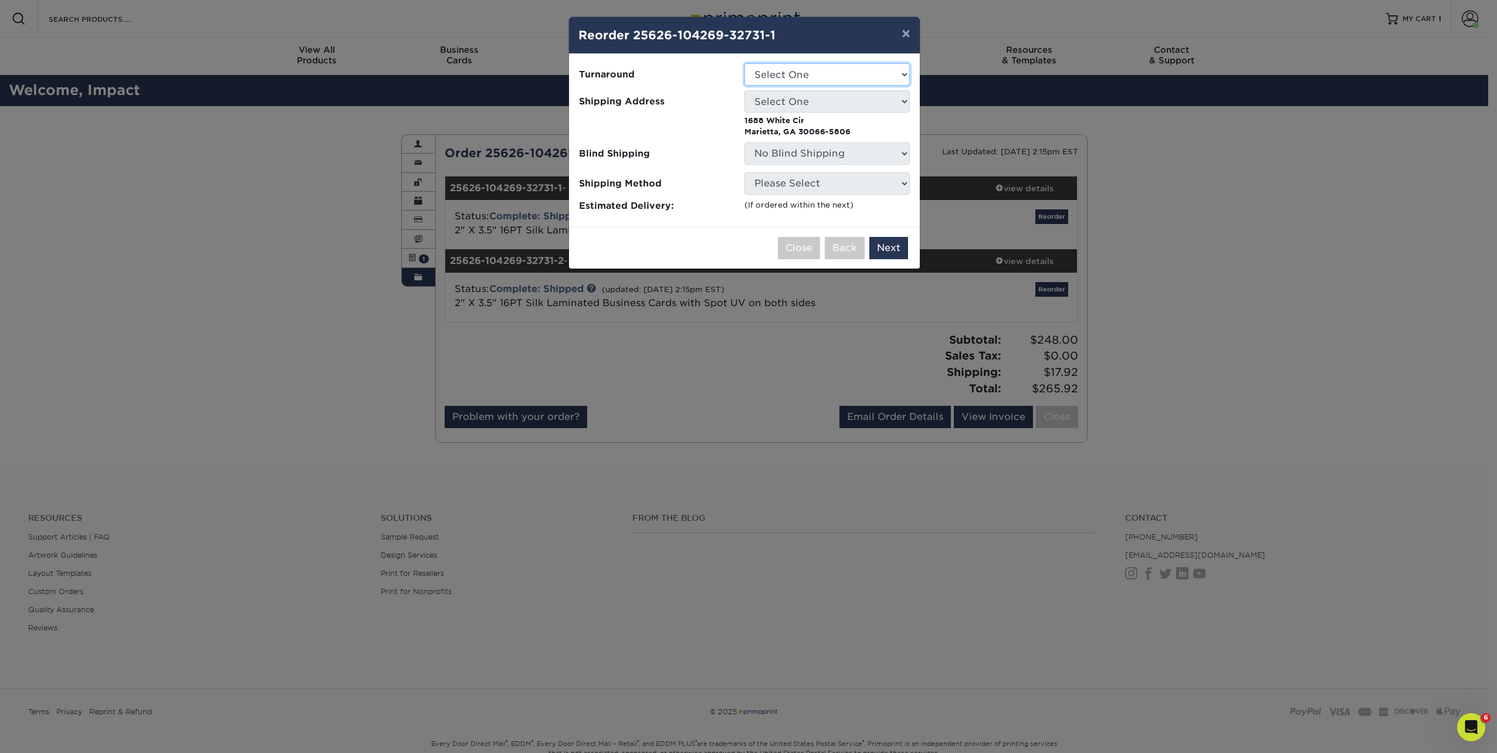
click at [774, 67] on select "Select One 2-4 Business Days" at bounding box center [826, 74] width 165 height 22
select select "cb454609-49fa-4780-9579-c9522ab991d3"
click at [744, 63] on select "Select One 2-4 Business Days" at bounding box center [826, 74] width 165 height 22
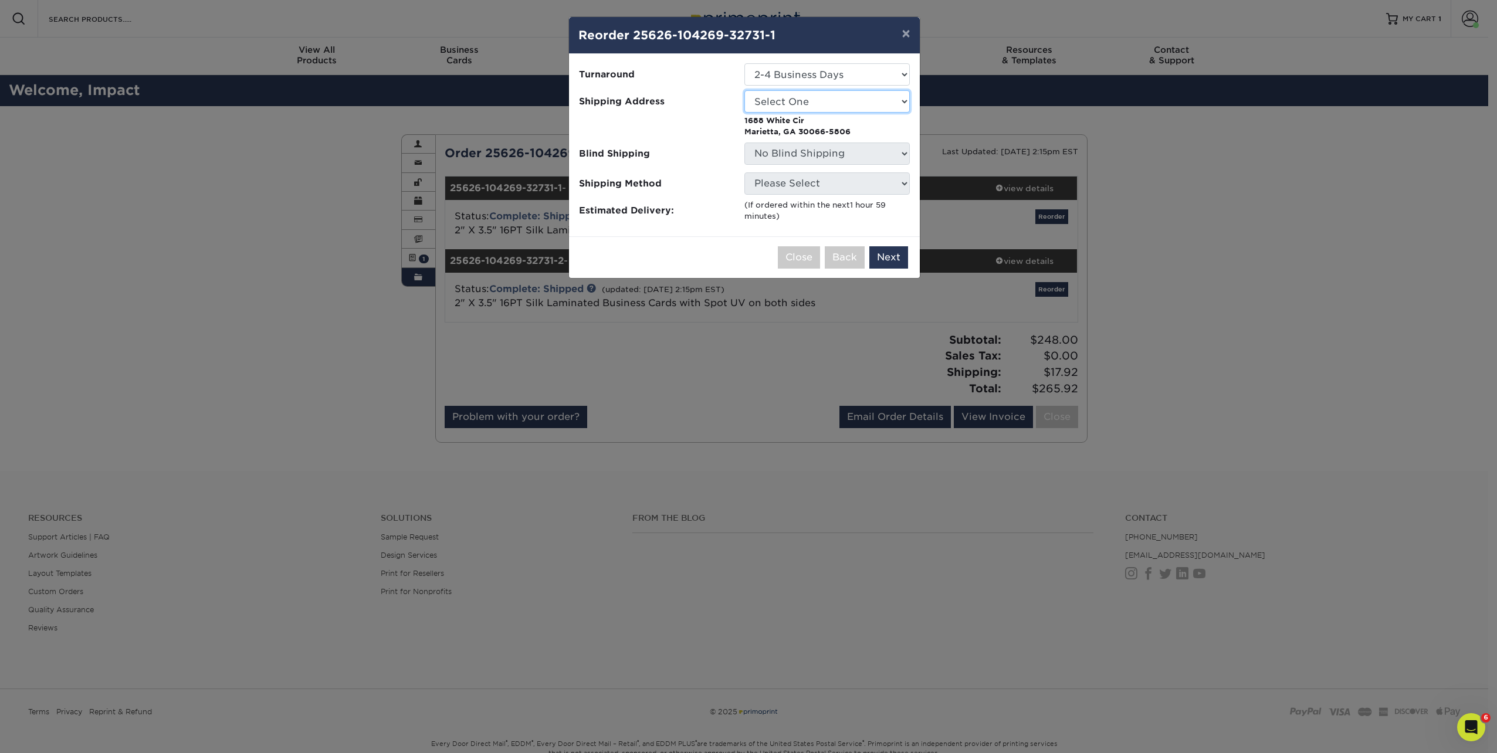
click at [770, 99] on select "Select One Andrew Hansen - Palm Spring, Suite 3 Abe Lumin" at bounding box center [826, 101] width 165 height 22
select select "282716"
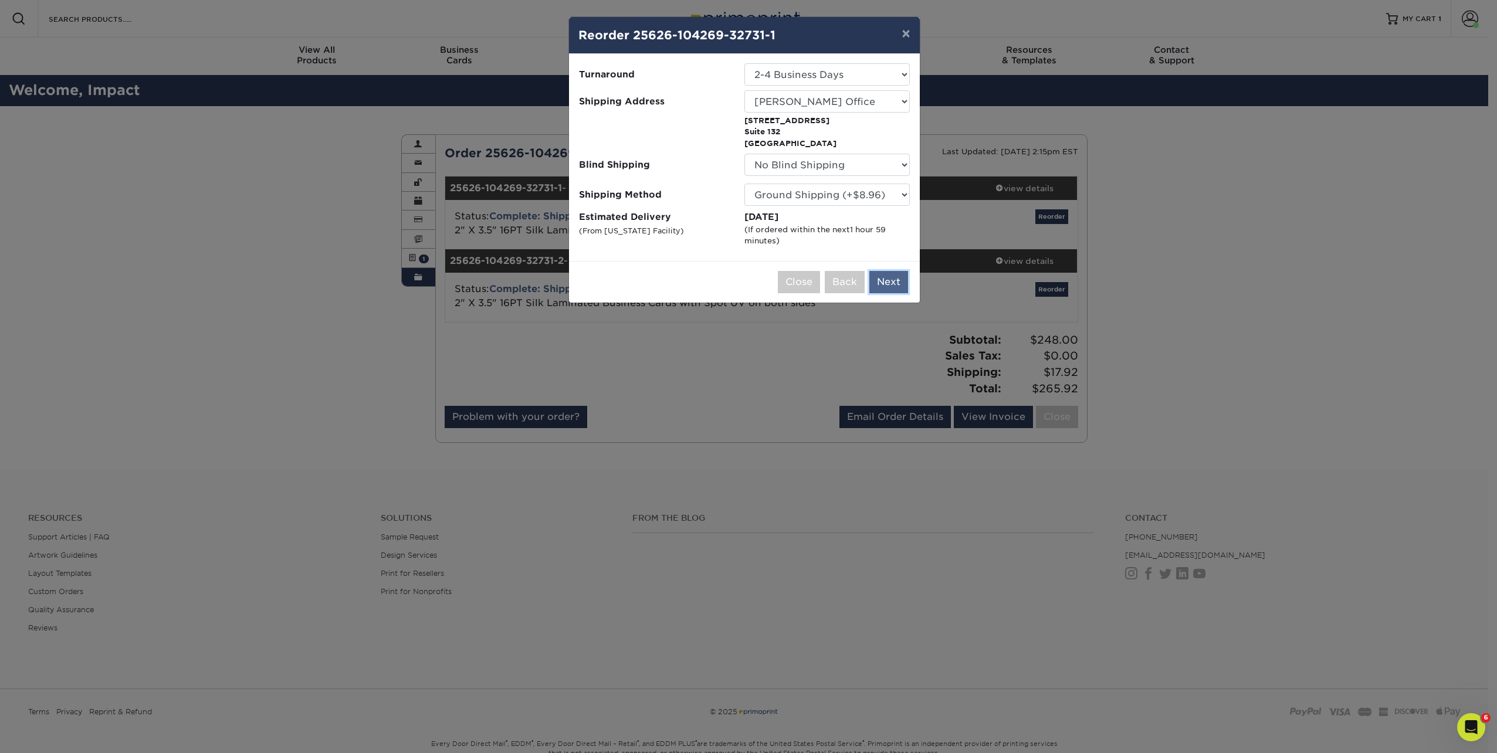
click at [896, 279] on button "Next" at bounding box center [888, 282] width 39 height 22
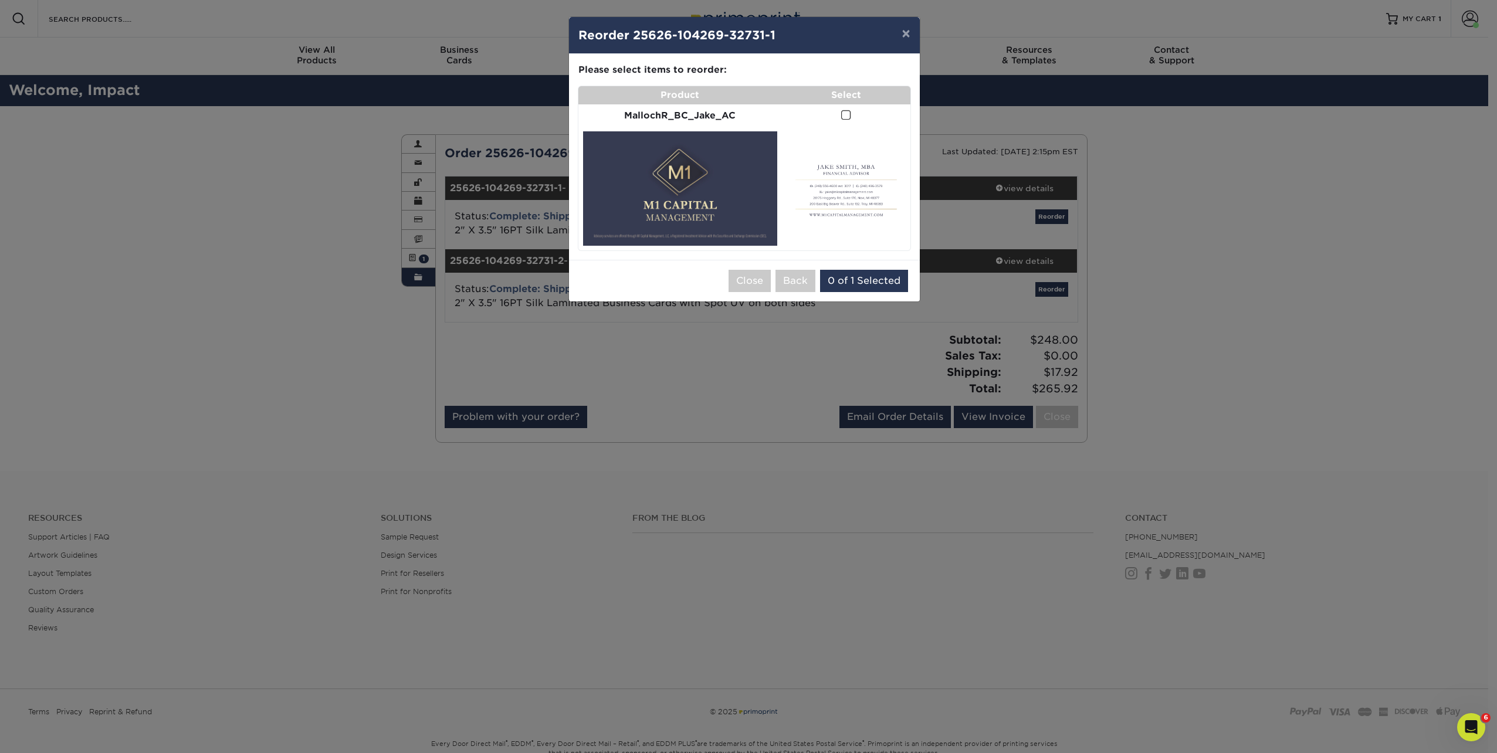
click at [843, 114] on span at bounding box center [846, 115] width 10 height 11
click at [0, 0] on input "checkbox" at bounding box center [0, 0] width 0 height 0
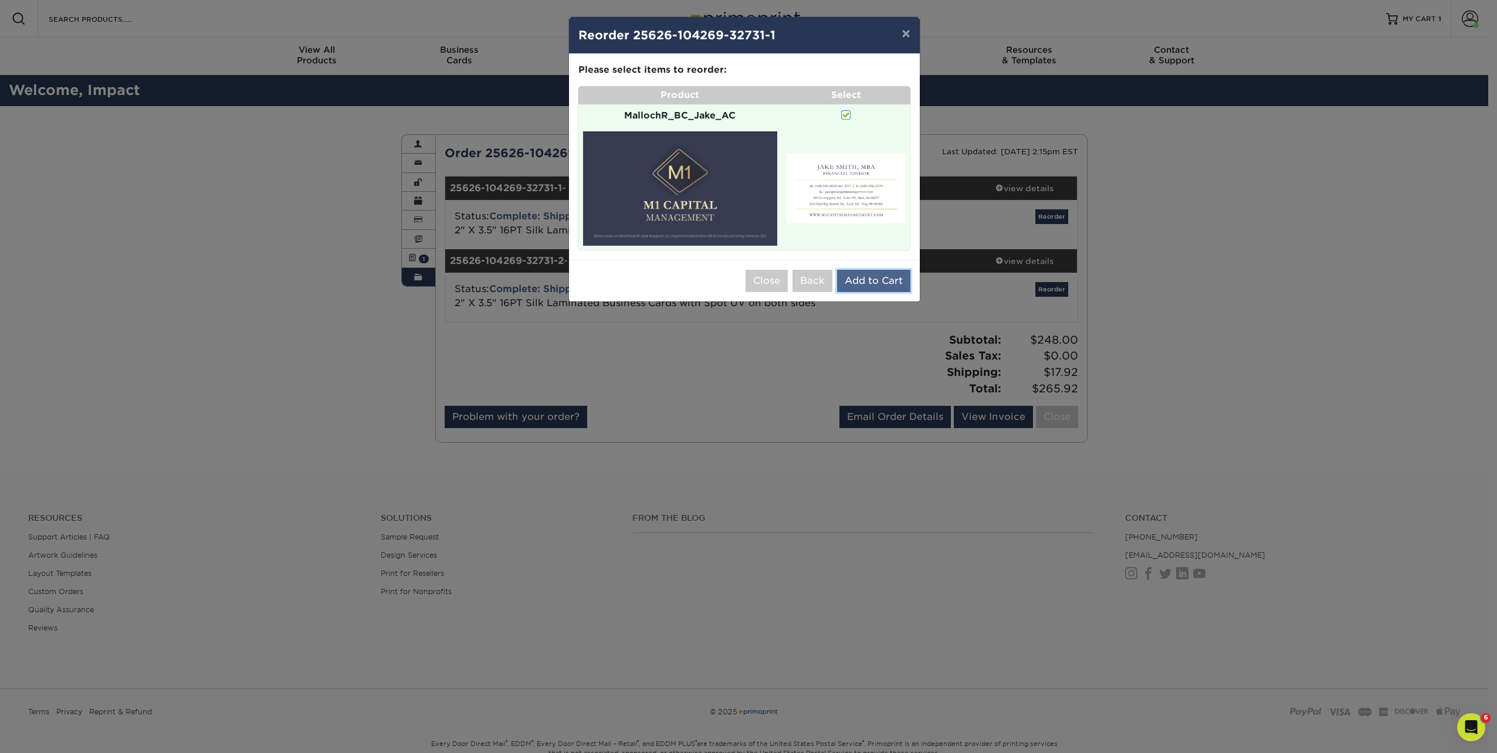
click at [889, 284] on button "Add to Cart" at bounding box center [873, 281] width 73 height 22
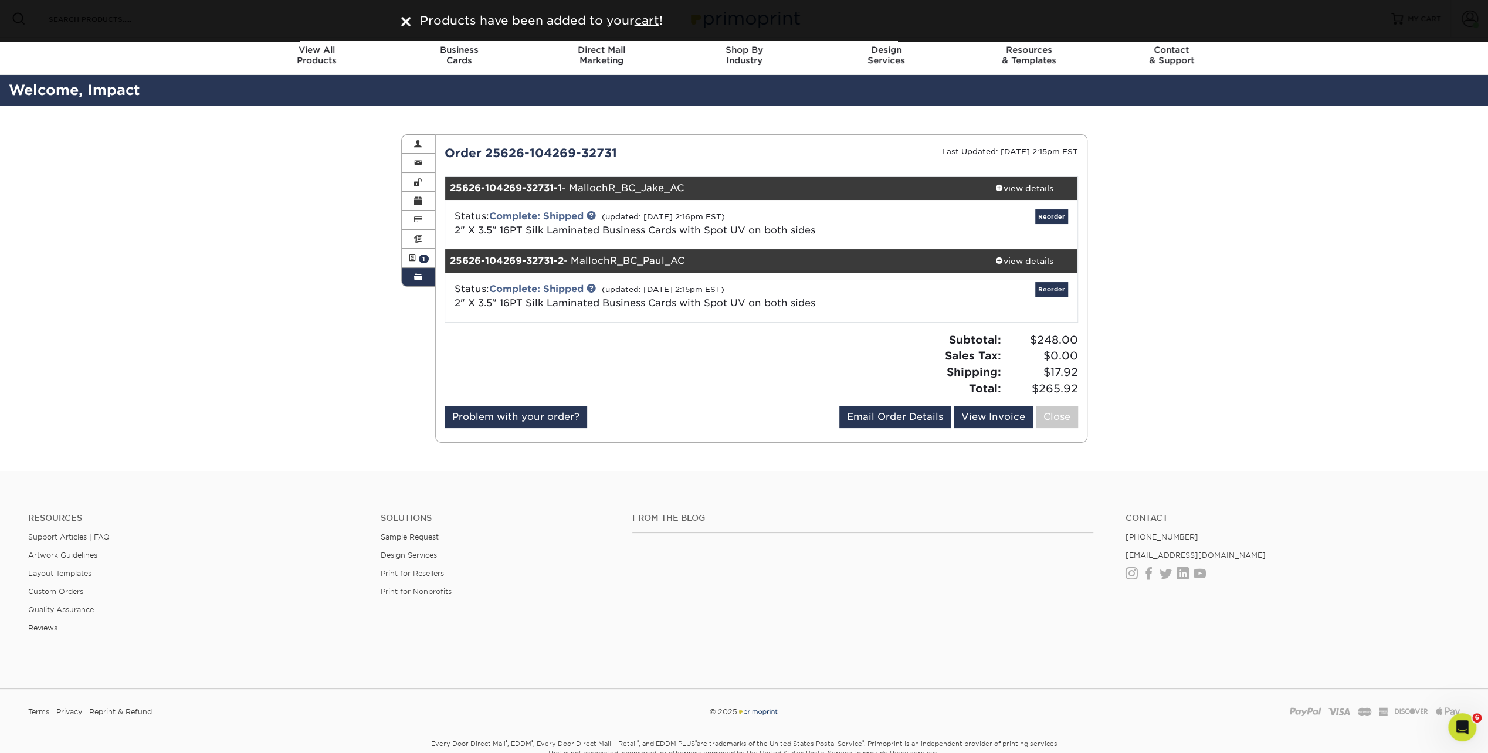
click at [654, 29] on div "Products have been added to your cart !" at bounding box center [744, 20] width 1488 height 41
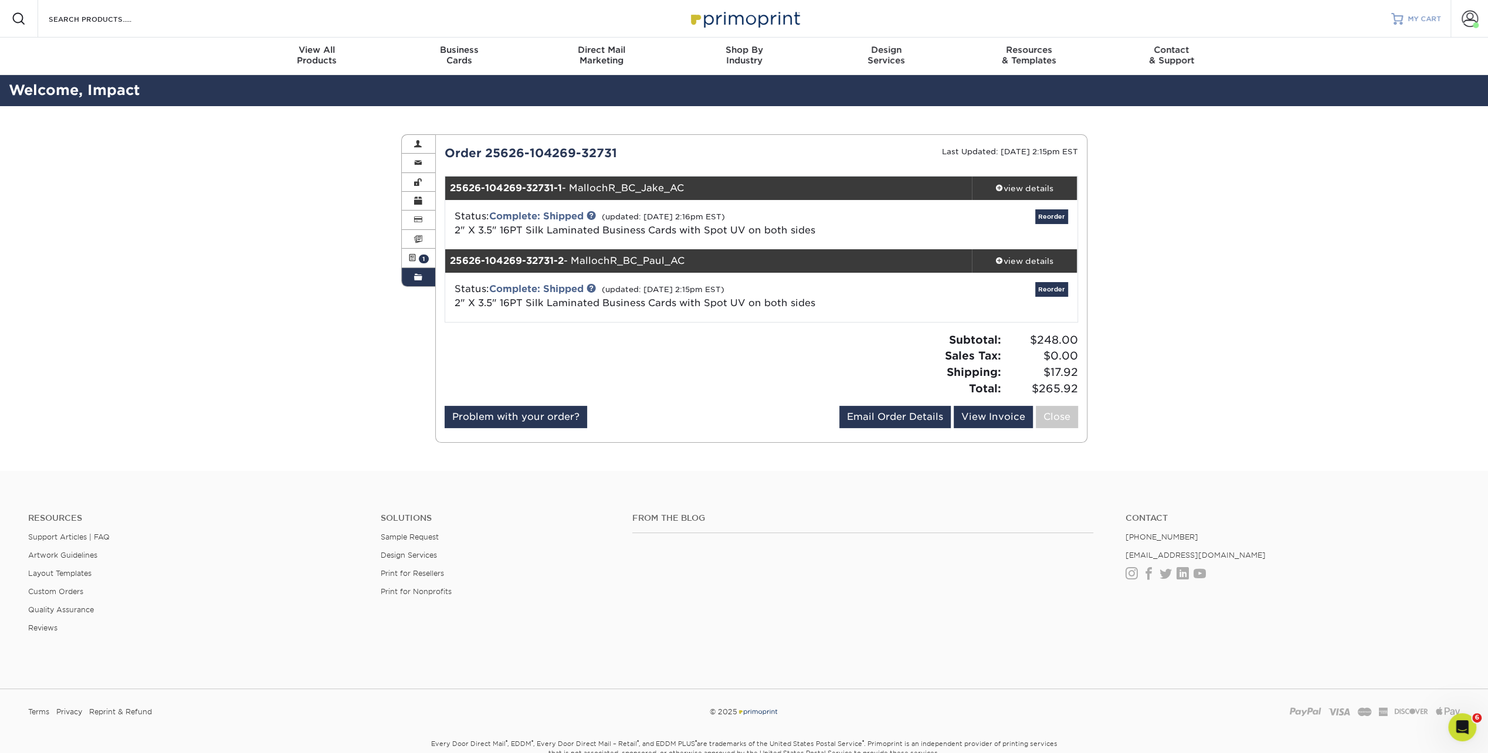
click at [1420, 21] on span "MY CART" at bounding box center [1424, 19] width 33 height 10
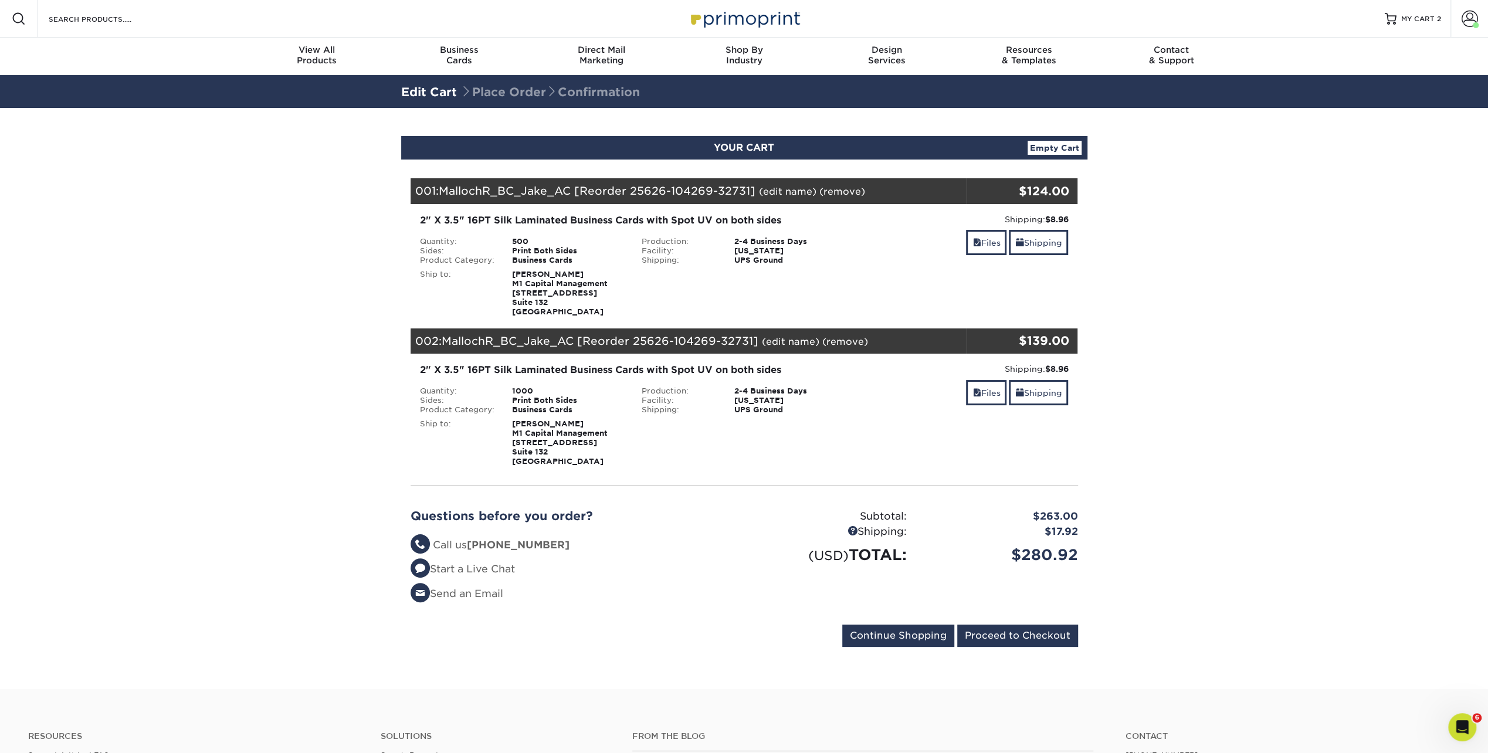
click at [855, 191] on link "(remove)" at bounding box center [842, 191] width 46 height 11
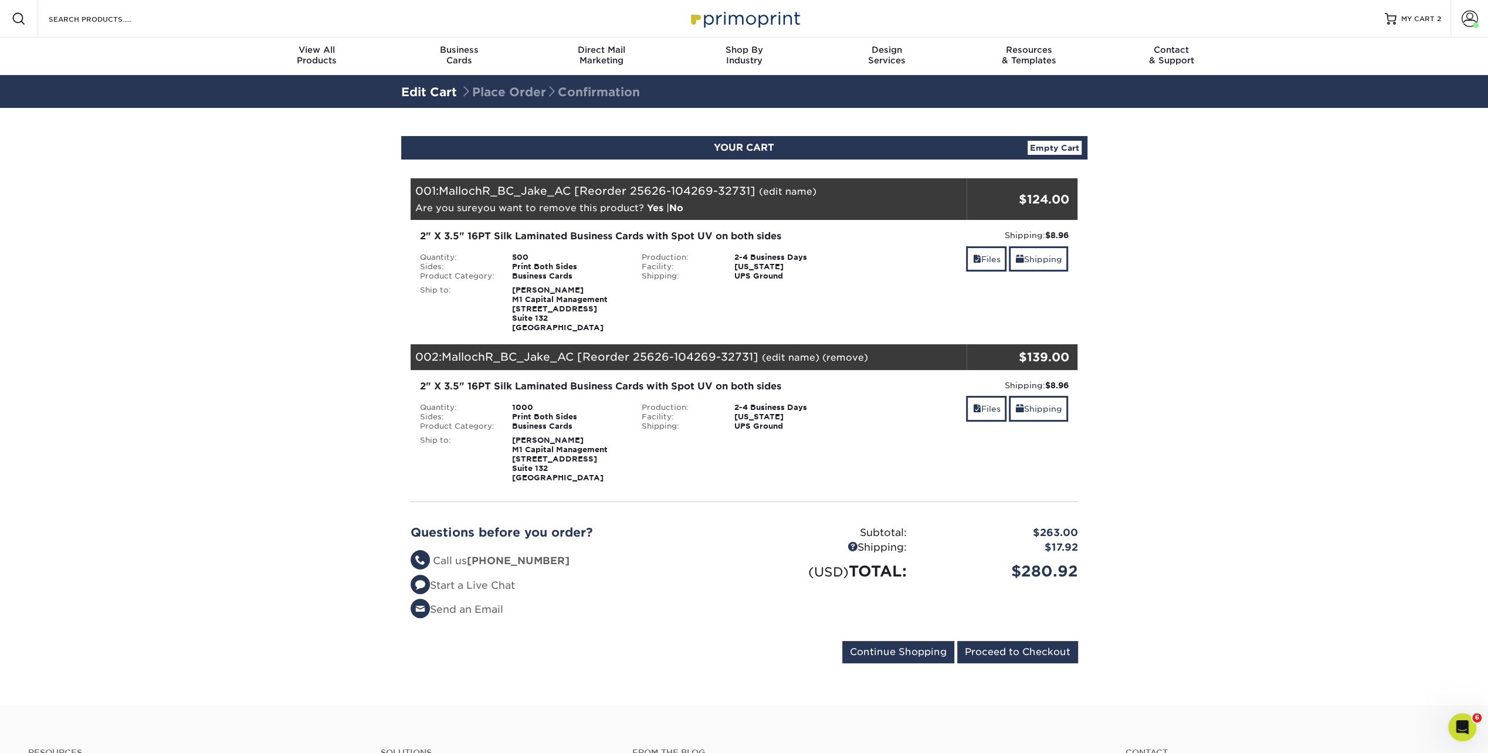
click at [650, 207] on link "Yes" at bounding box center [655, 207] width 16 height 11
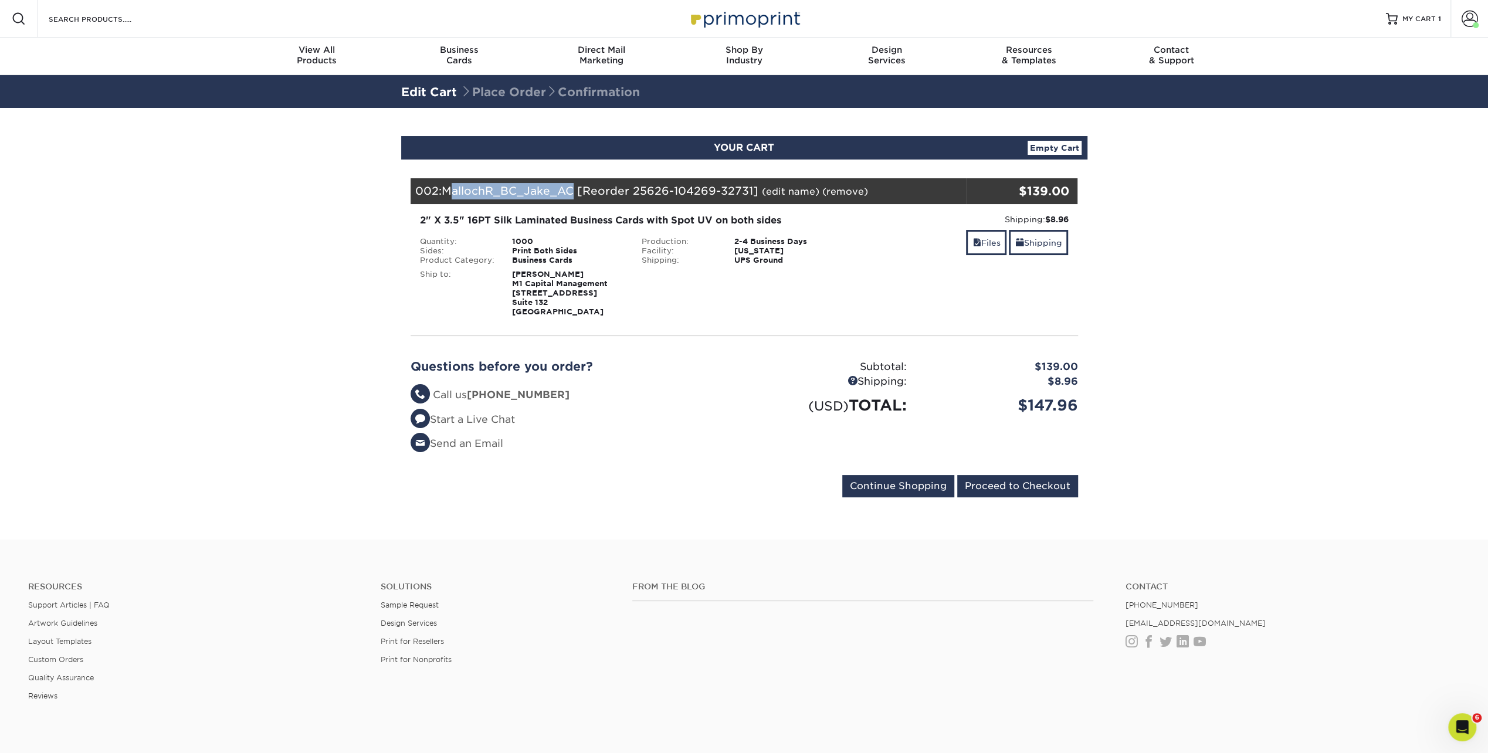
drag, startPoint x: 574, startPoint y: 194, endPoint x: 449, endPoint y: 191, distance: 124.4
click at [449, 191] on span "MallochR_BC_Jake_AC [Reorder 25626-104269-32731]" at bounding box center [600, 190] width 317 height 13
click at [635, 259] on div "Shipping:" at bounding box center [679, 260] width 93 height 9
